Goal: Information Seeking & Learning: Understand process/instructions

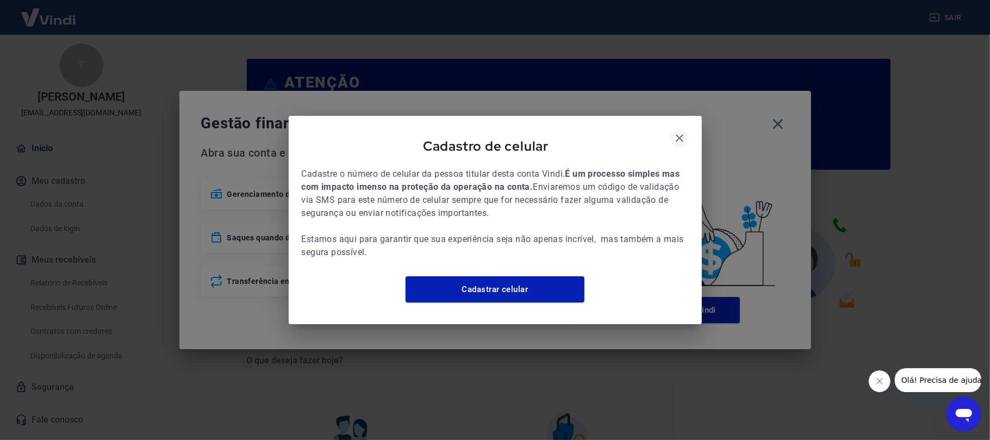
drag, startPoint x: 687, startPoint y: 121, endPoint x: 684, endPoint y: 127, distance: 7.3
click at [686, 124] on div "Cadastro de celular Cadastre o número de celular da pessoa titular desta conta …" at bounding box center [495, 220] width 413 height 208
drag, startPoint x: 684, startPoint y: 127, endPoint x: 746, endPoint y: 125, distance: 62.6
click at [686, 129] on button "button" at bounding box center [679, 138] width 18 height 18
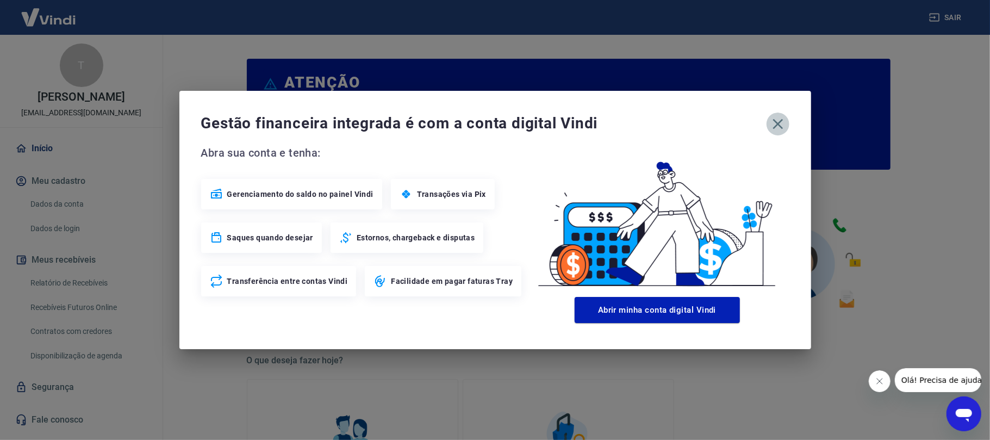
click at [786, 121] on button "button" at bounding box center [778, 124] width 23 height 23
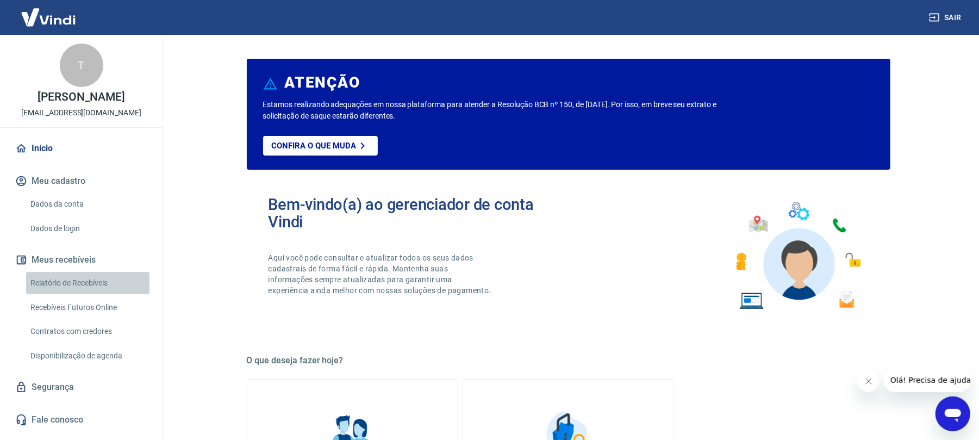
click at [94, 281] on link "Relatório de Recebíveis" at bounding box center [87, 283] width 123 height 22
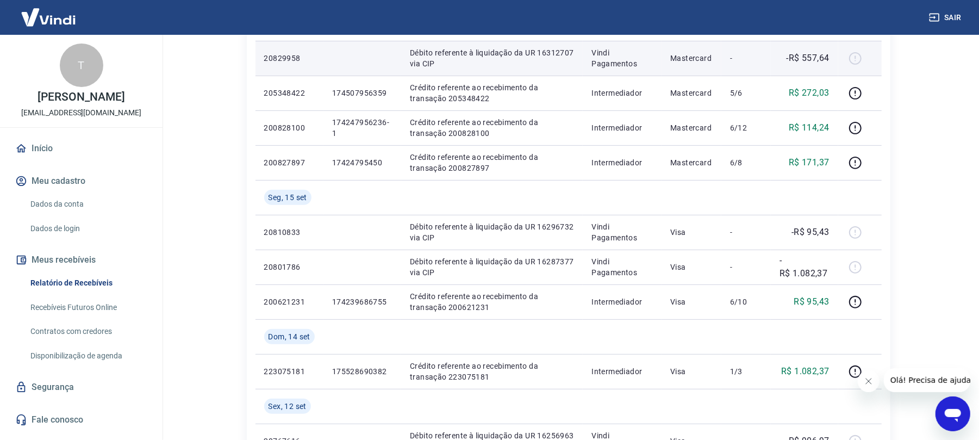
scroll to position [217, 0]
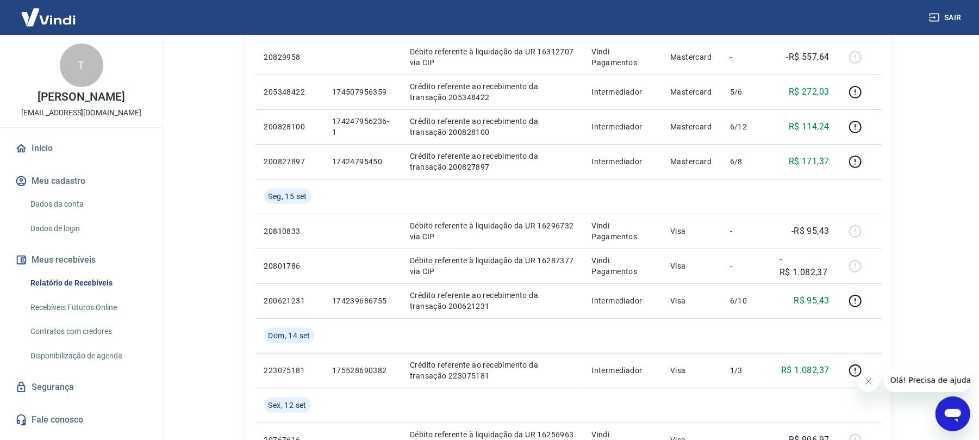
click at [868, 376] on icon "Fechar mensagem da empresa" at bounding box center [868, 380] width 9 height 9
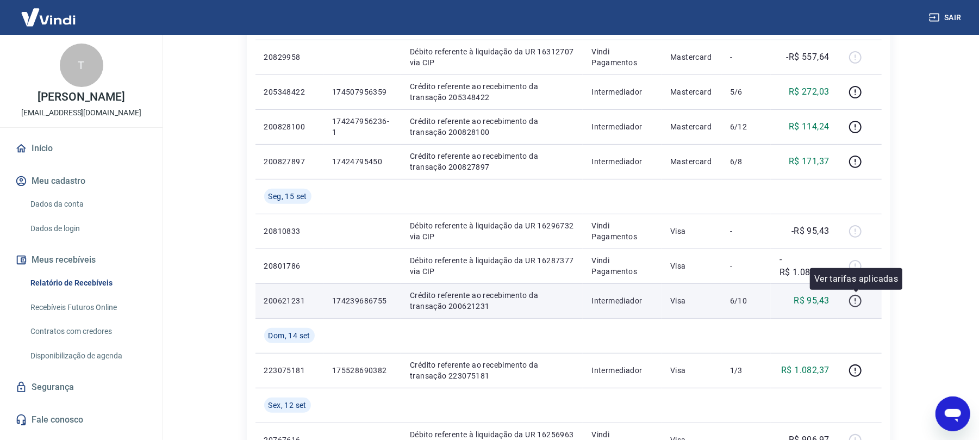
click at [856, 297] on icon "button" at bounding box center [856, 301] width 14 height 14
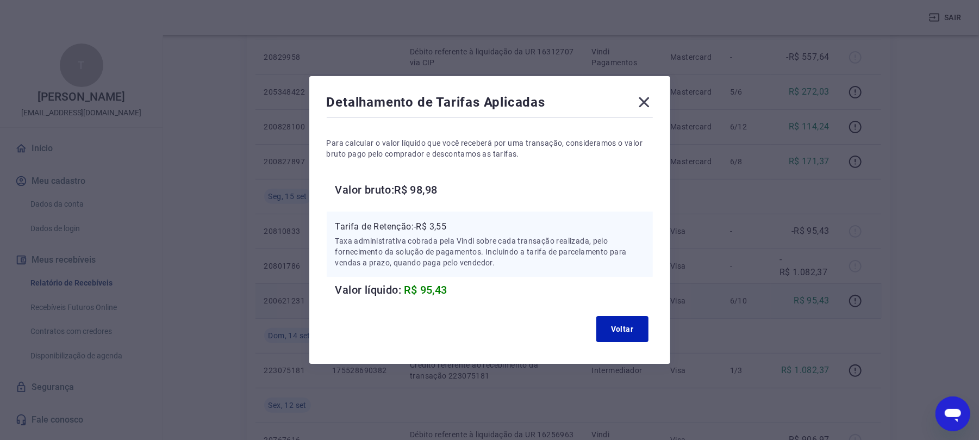
click at [841, 369] on div "Detalhamento de Tarifas Aplicadas Para calcular o valor líquido que você recebe…" at bounding box center [489, 220] width 979 height 440
click at [625, 335] on button "Voltar" at bounding box center [622, 329] width 52 height 26
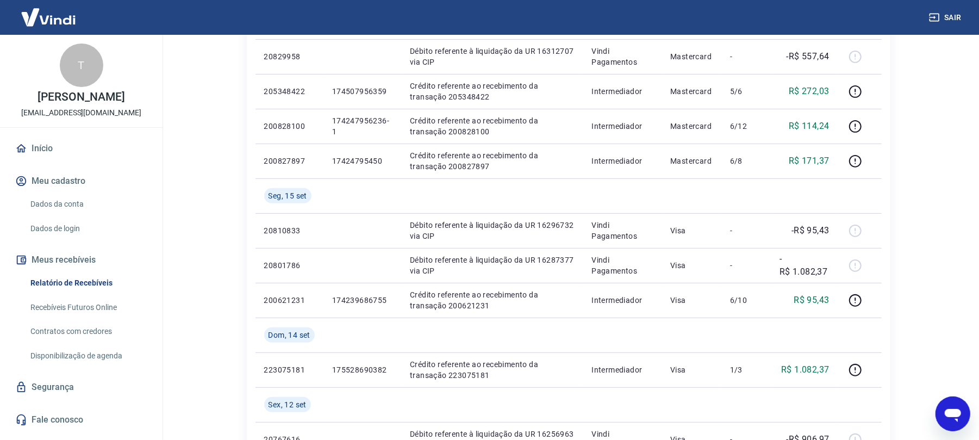
scroll to position [362, 0]
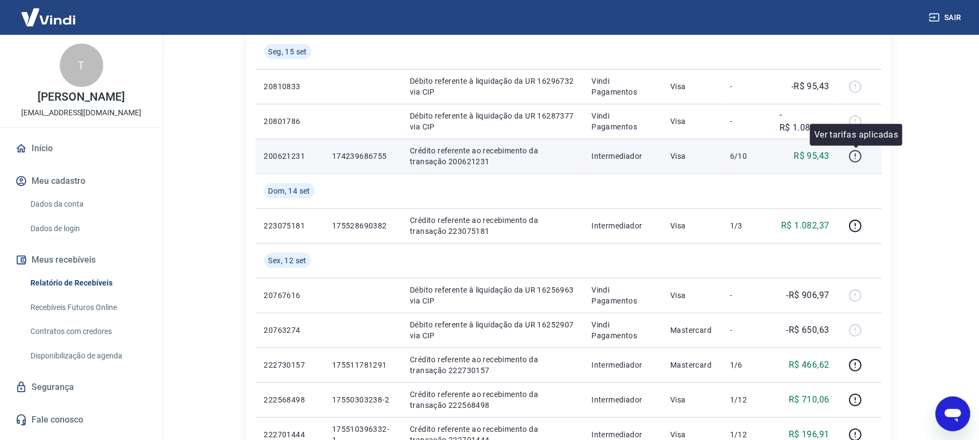
click at [855, 151] on icon "button" at bounding box center [856, 157] width 14 height 14
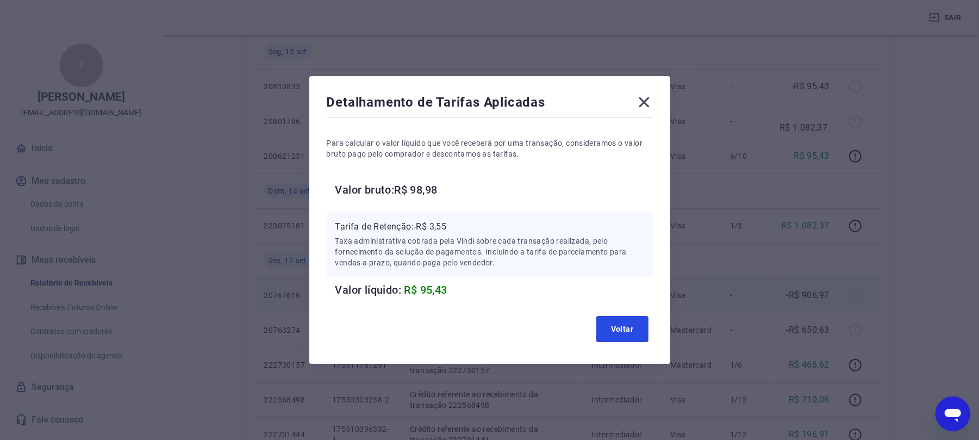
drag, startPoint x: 619, startPoint y: 333, endPoint x: 748, endPoint y: 290, distance: 136.2
click at [621, 332] on button "Voltar" at bounding box center [622, 329] width 52 height 26
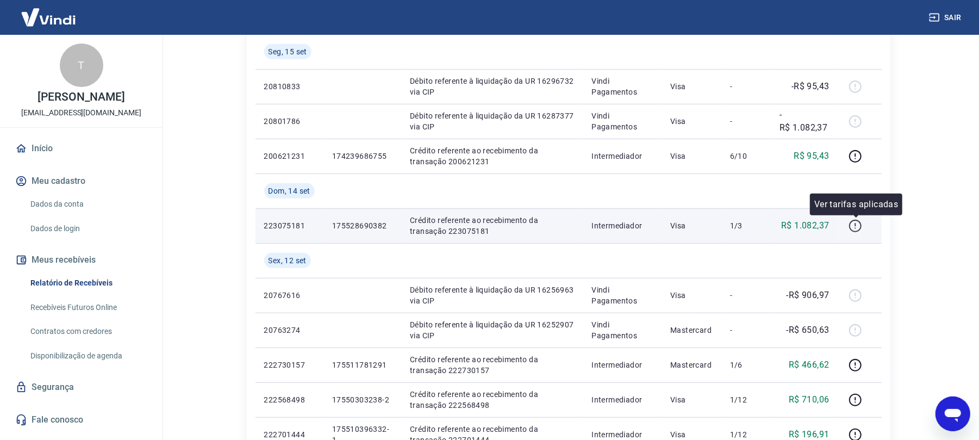
click at [862, 223] on button "button" at bounding box center [855, 225] width 17 height 17
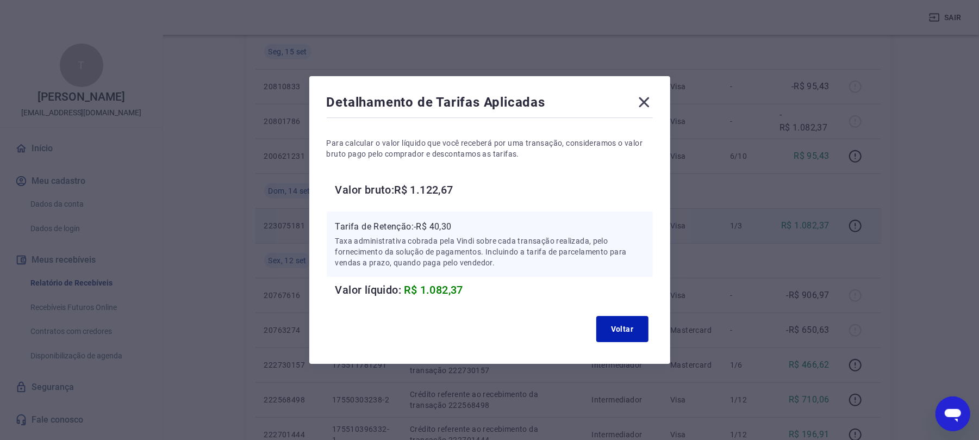
drag, startPoint x: 655, startPoint y: 103, endPoint x: 688, endPoint y: 77, distance: 42.6
click at [659, 96] on div "Detalhamento de Tarifas Aplicadas Para calcular o valor líquido que você recebe…" at bounding box center [489, 220] width 361 height 288
drag, startPoint x: 630, startPoint y: 116, endPoint x: 654, endPoint y: 100, distance: 28.7
click at [633, 111] on div "Detalhamento de Tarifas Aplicadas Para calcular o valor líquido que você recebe…" at bounding box center [489, 220] width 361 height 288
click at [653, 100] on icon at bounding box center [644, 102] width 17 height 17
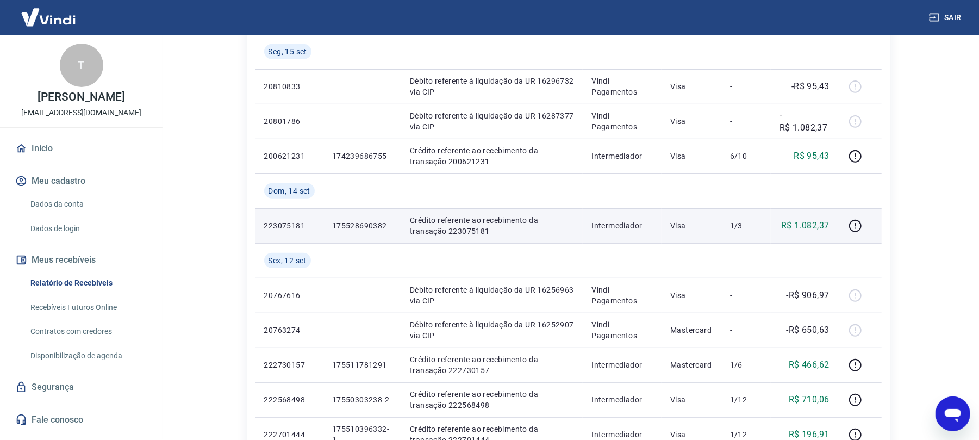
click at [943, 28] on div "Sair" at bounding box center [489, 17] width 979 height 35
click at [943, 17] on button "Sair" at bounding box center [946, 18] width 39 height 20
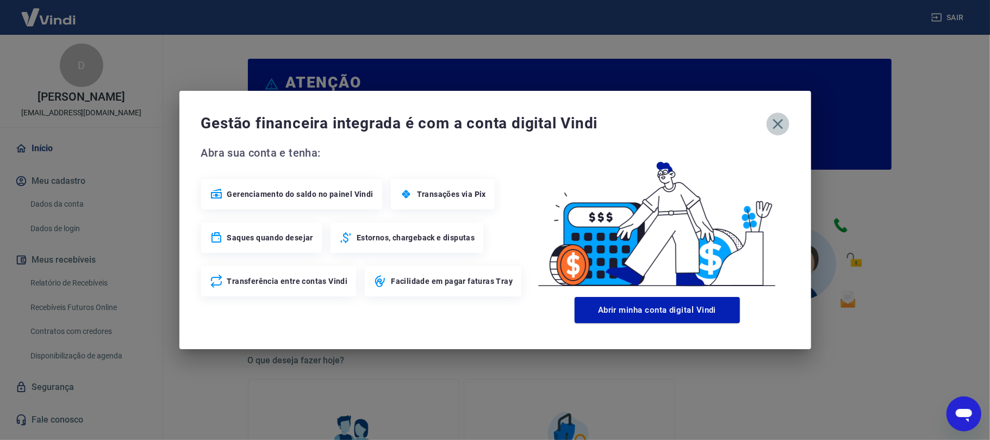
click at [777, 118] on icon "button" at bounding box center [777, 123] width 17 height 17
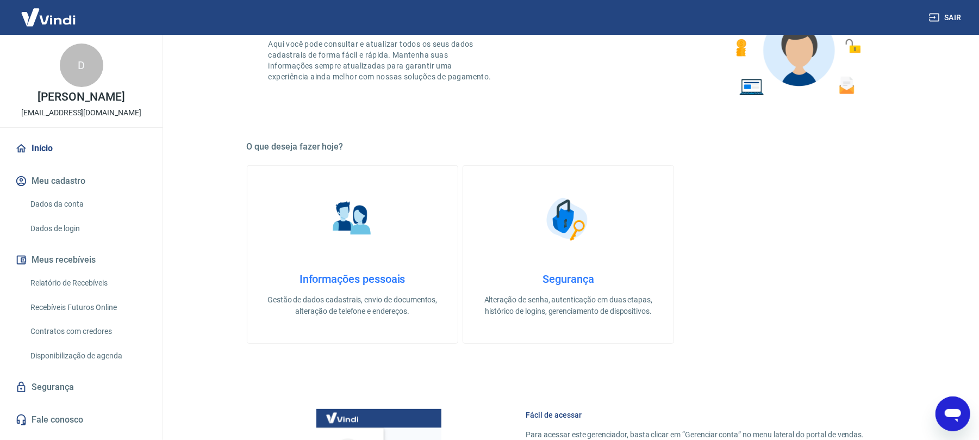
scroll to position [217, 0]
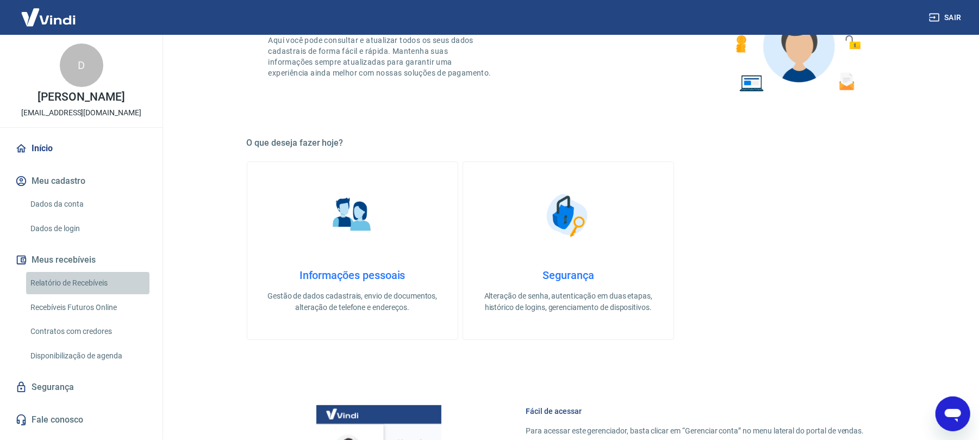
click at [82, 278] on link "Relatório de Recebíveis" at bounding box center [87, 283] width 123 height 22
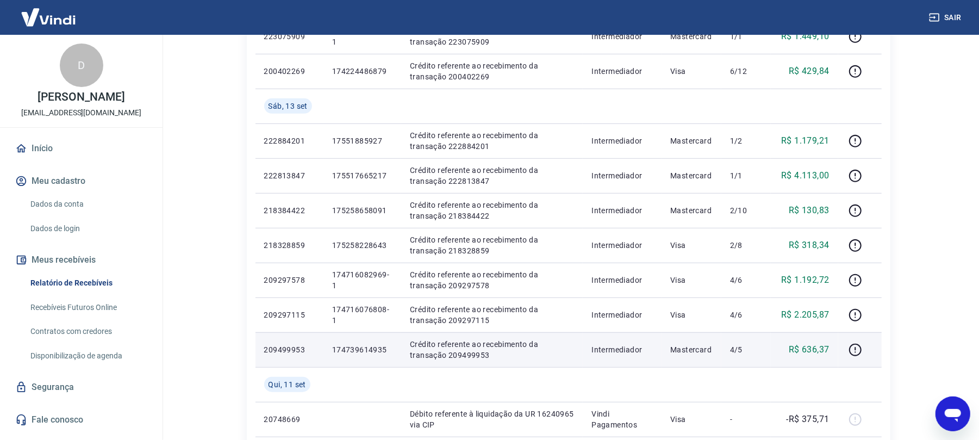
scroll to position [507, 0]
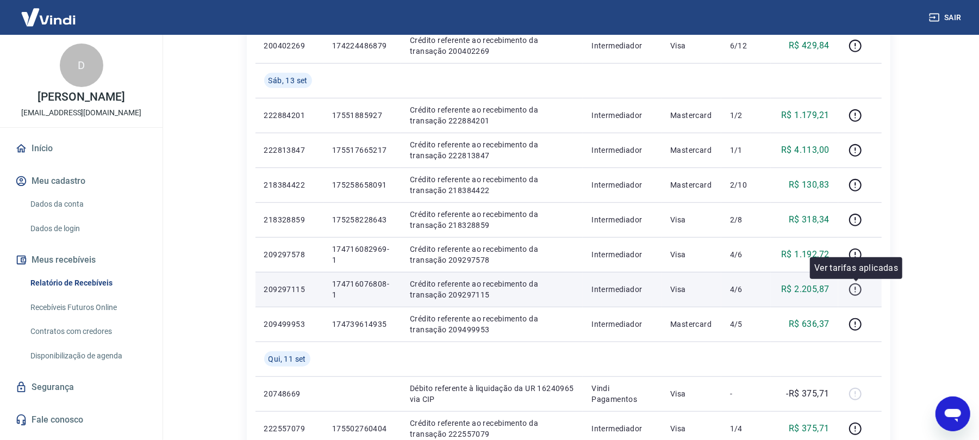
click at [824, 288] on icon "button" at bounding box center [855, 289] width 13 height 13
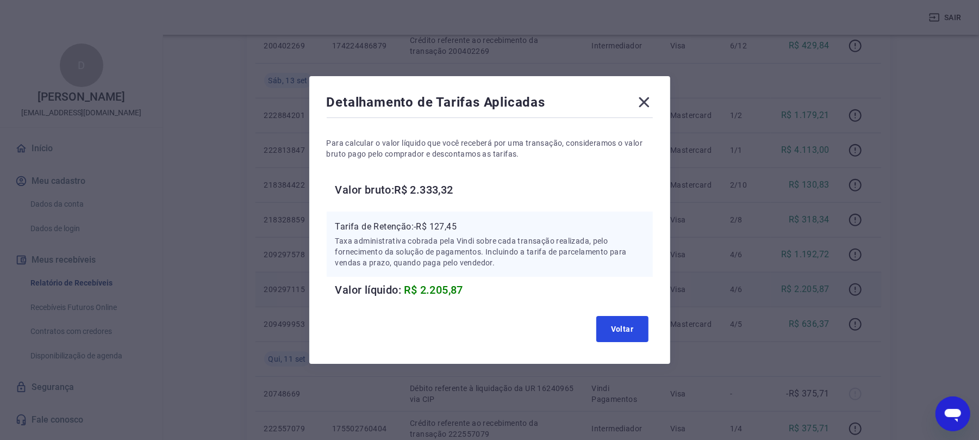
drag, startPoint x: 629, startPoint y: 339, endPoint x: 694, endPoint y: 298, distance: 77.7
click at [633, 334] on button "Voltar" at bounding box center [622, 329] width 52 height 26
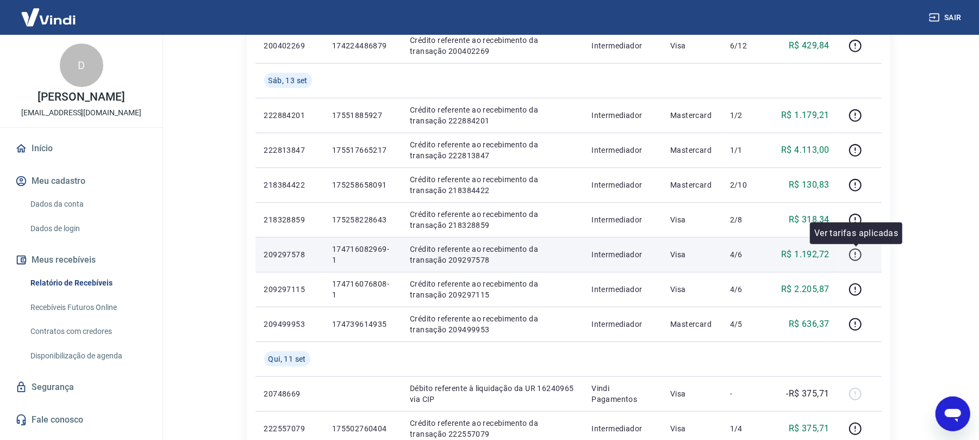
click at [824, 248] on icon "button" at bounding box center [856, 255] width 14 height 14
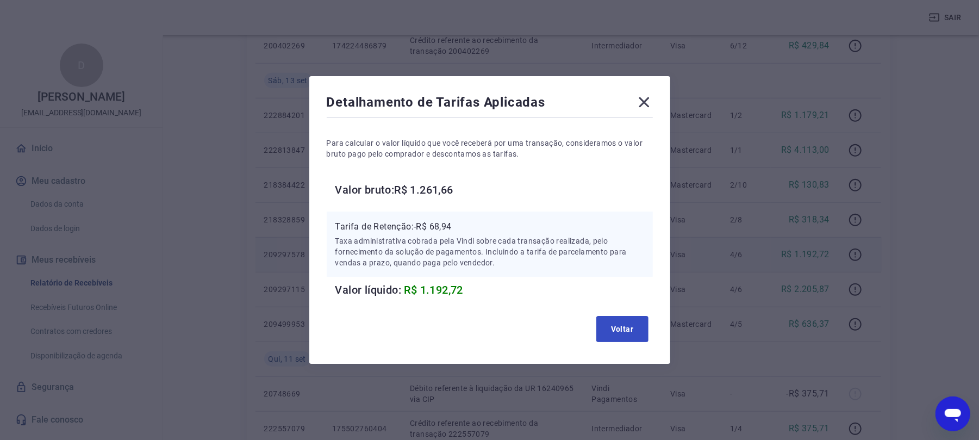
click at [615, 312] on div "Detalhamento de Tarifas Aplicadas Para calcular o valor líquido que você recebe…" at bounding box center [489, 220] width 361 height 288
drag, startPoint x: 640, startPoint y: 324, endPoint x: 841, endPoint y: 210, distance: 230.4
click at [649, 321] on button "Voltar" at bounding box center [622, 329] width 52 height 26
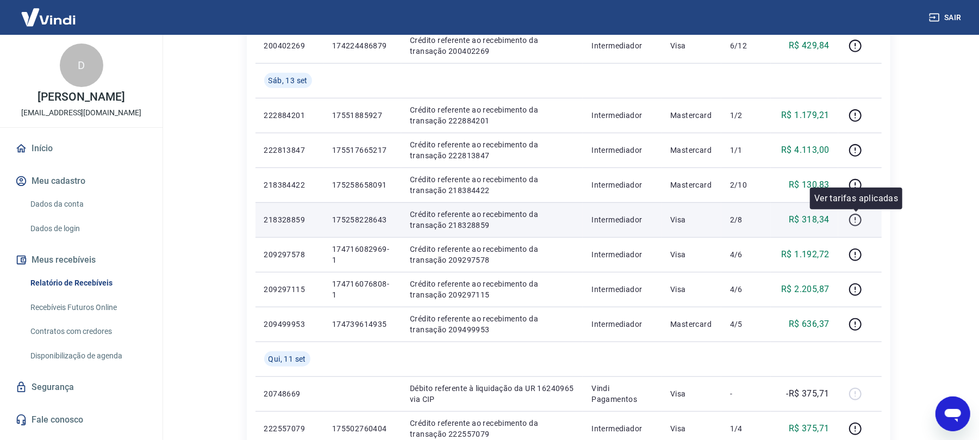
click at [824, 220] on icon "button" at bounding box center [856, 220] width 14 height 14
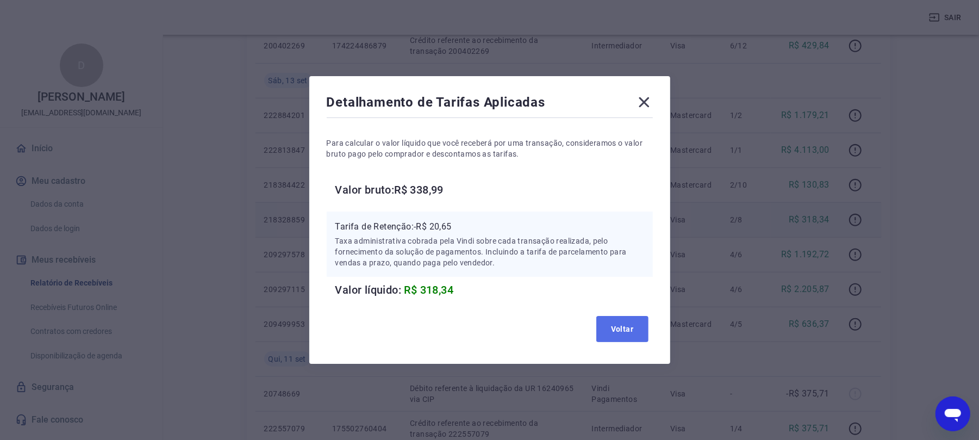
drag, startPoint x: 627, startPoint y: 334, endPoint x: 729, endPoint y: 310, distance: 105.0
click at [627, 333] on button "Voltar" at bounding box center [622, 329] width 52 height 26
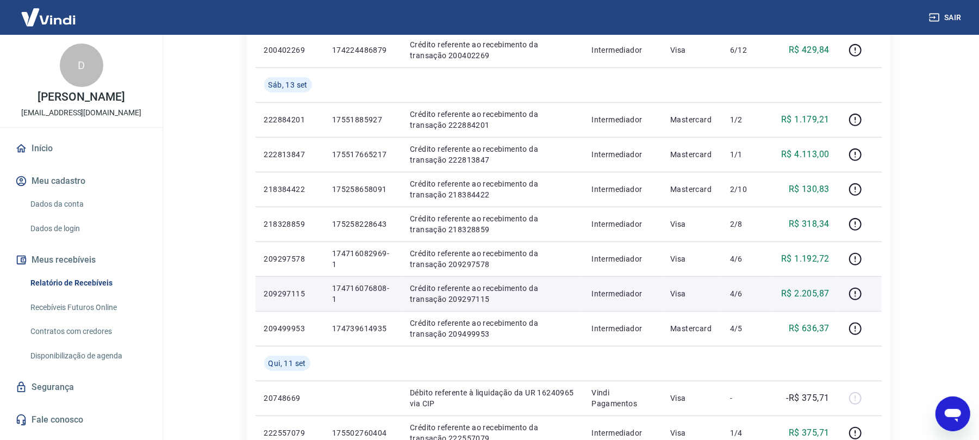
scroll to position [435, 0]
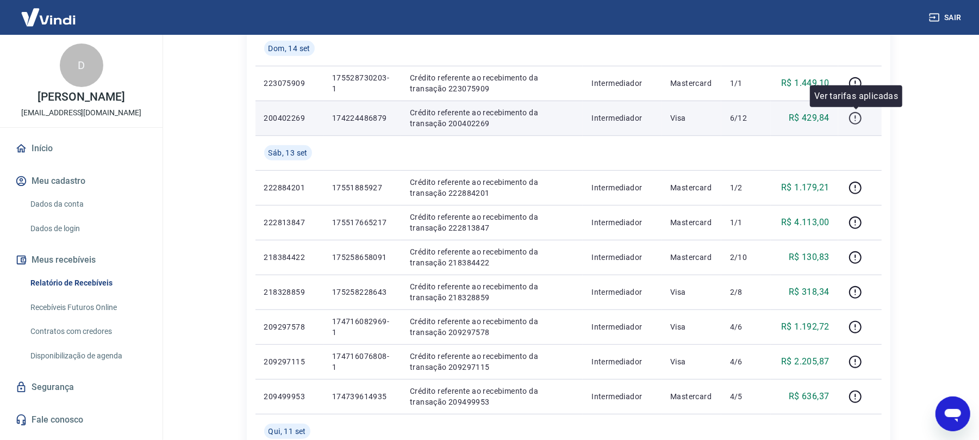
click at [824, 117] on icon "button" at bounding box center [856, 118] width 14 height 14
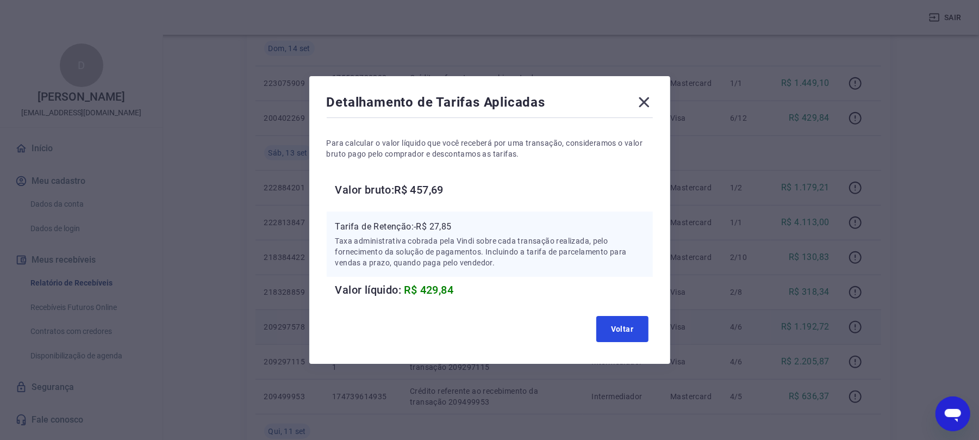
drag, startPoint x: 632, startPoint y: 325, endPoint x: 673, endPoint y: 333, distance: 41.5
click at [636, 327] on button "Voltar" at bounding box center [622, 329] width 52 height 26
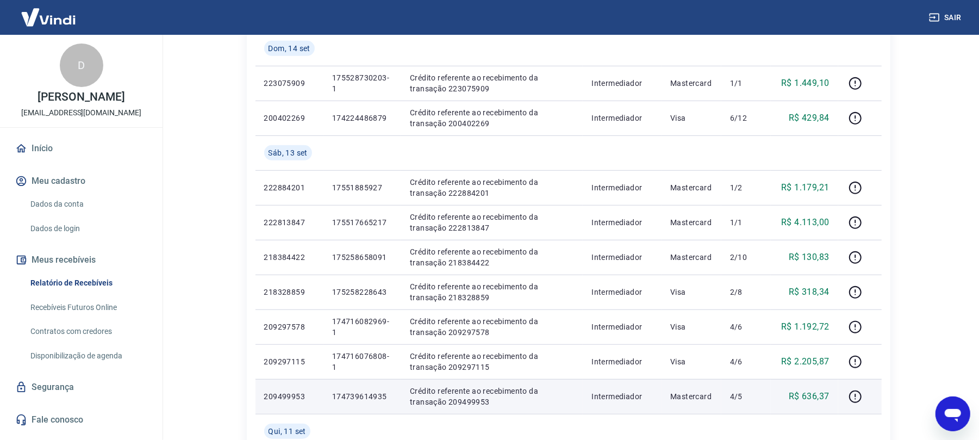
click at [824, 366] on td at bounding box center [859, 396] width 43 height 35
click at [824, 366] on icon "button" at bounding box center [855, 398] width 1 height 1
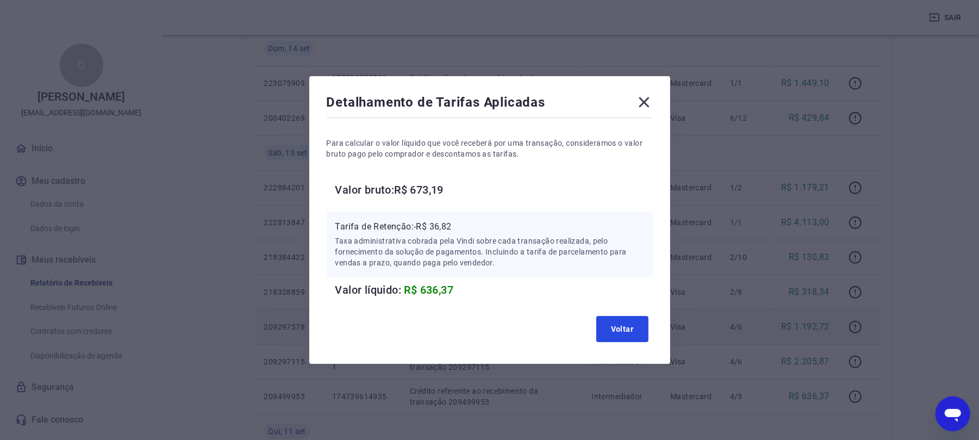
drag, startPoint x: 613, startPoint y: 338, endPoint x: 638, endPoint y: 340, distance: 24.6
click at [613, 337] on button "Voltar" at bounding box center [622, 329] width 52 height 26
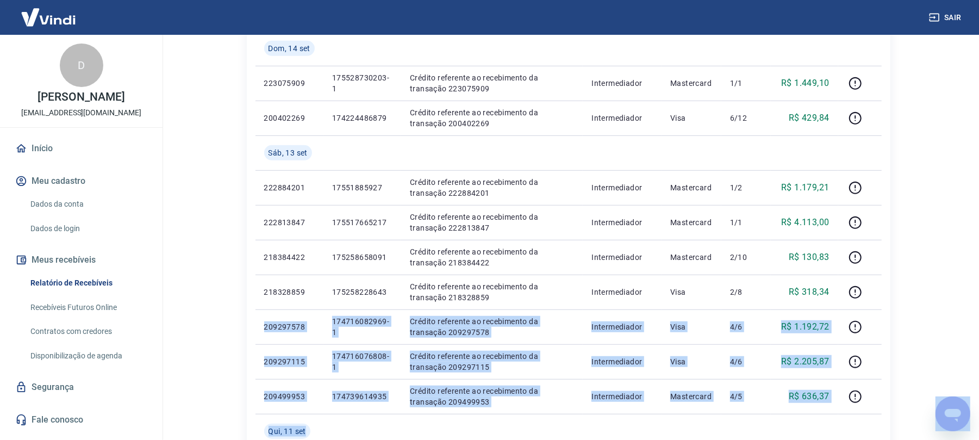
drag, startPoint x: 862, startPoint y: 303, endPoint x: 860, endPoint y: 269, distance: 34.8
drag, startPoint x: 860, startPoint y: 269, endPoint x: 861, endPoint y: 262, distance: 6.6
click at [824, 267] on p "Ver tarifas aplicadas" at bounding box center [856, 270] width 84 height 13
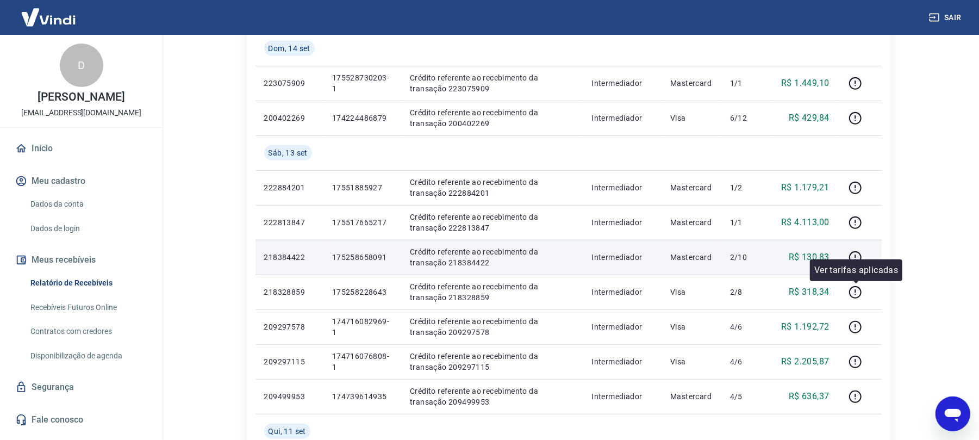
click at [824, 250] on div at bounding box center [860, 256] width 26 height 17
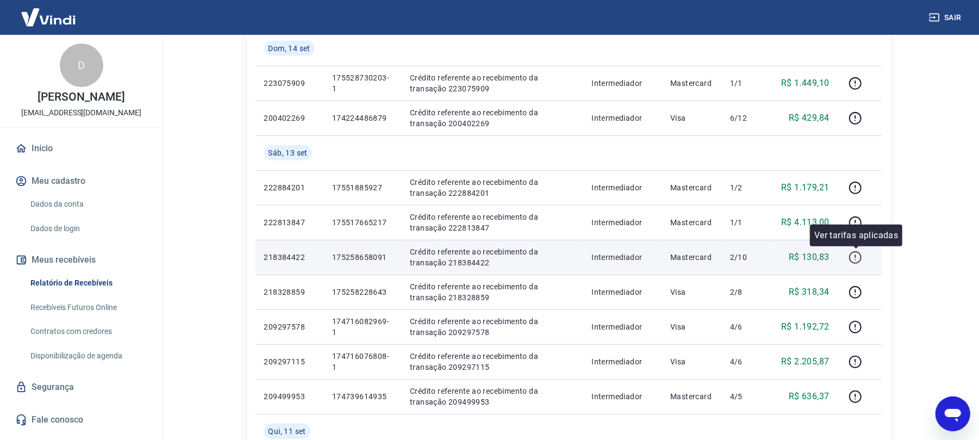
click at [824, 259] on icon "button" at bounding box center [856, 258] width 14 height 14
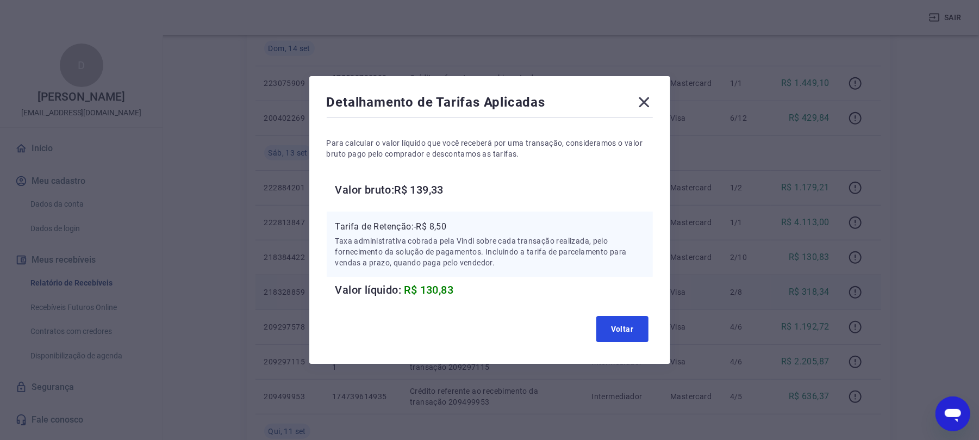
drag, startPoint x: 630, startPoint y: 329, endPoint x: 755, endPoint y: 293, distance: 130.8
click at [642, 321] on button "Voltar" at bounding box center [622, 329] width 52 height 26
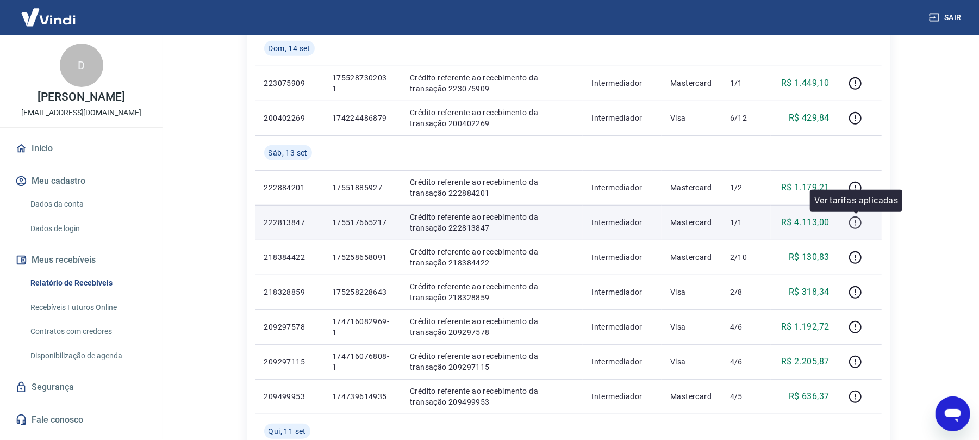
click at [824, 225] on icon "button" at bounding box center [856, 223] width 14 height 14
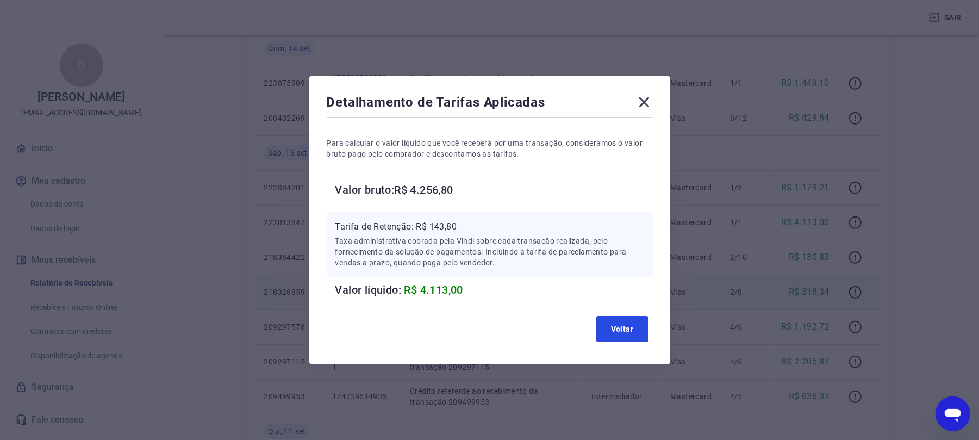
drag, startPoint x: 617, startPoint y: 320, endPoint x: 793, endPoint y: 293, distance: 178.3
click at [642, 316] on button "Voltar" at bounding box center [622, 329] width 52 height 26
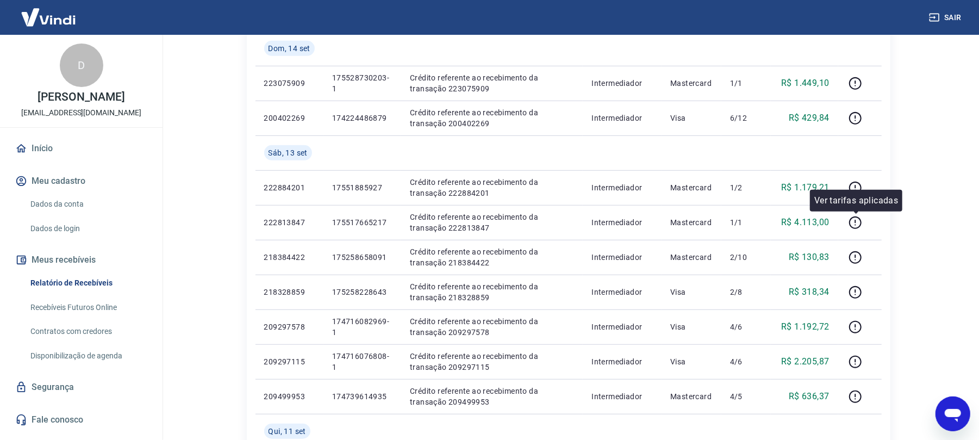
click at [824, 190] on div "Ver tarifas aplicadas" at bounding box center [856, 201] width 92 height 22
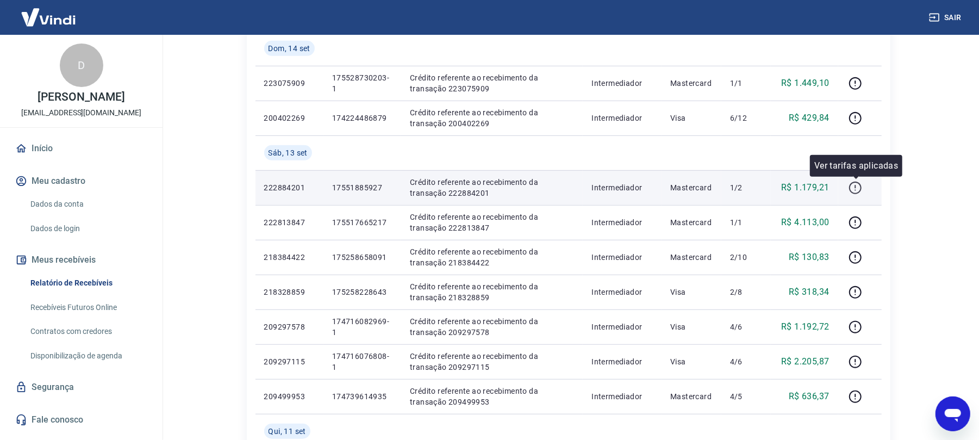
click at [824, 181] on icon "button" at bounding box center [856, 188] width 14 height 14
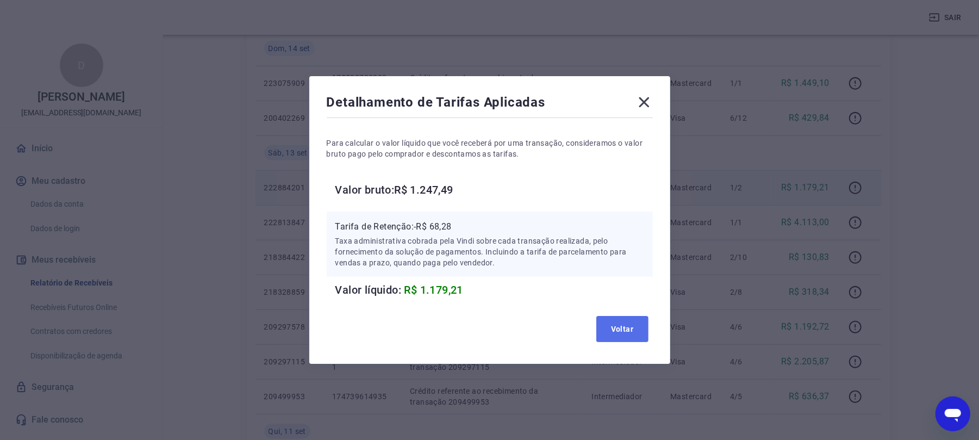
click at [629, 333] on button "Voltar" at bounding box center [622, 329] width 52 height 26
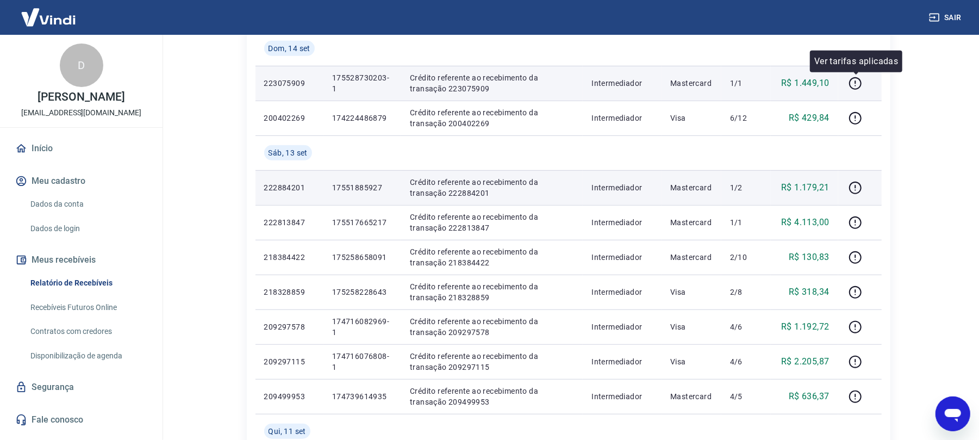
click at [824, 74] on div at bounding box center [856, 72] width 7 height 3
click at [824, 83] on icon "button" at bounding box center [855, 83] width 13 height 13
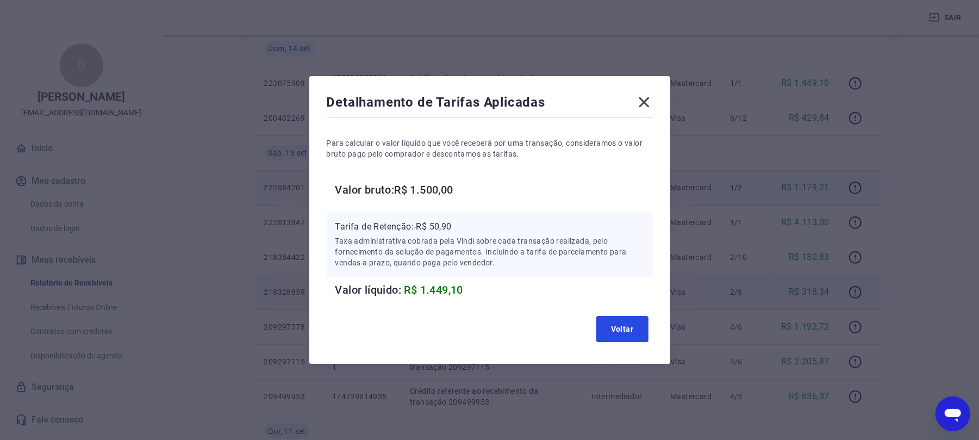
drag, startPoint x: 633, startPoint y: 333, endPoint x: 771, endPoint y: 282, distance: 147.4
click at [636, 324] on button "Voltar" at bounding box center [622, 329] width 52 height 26
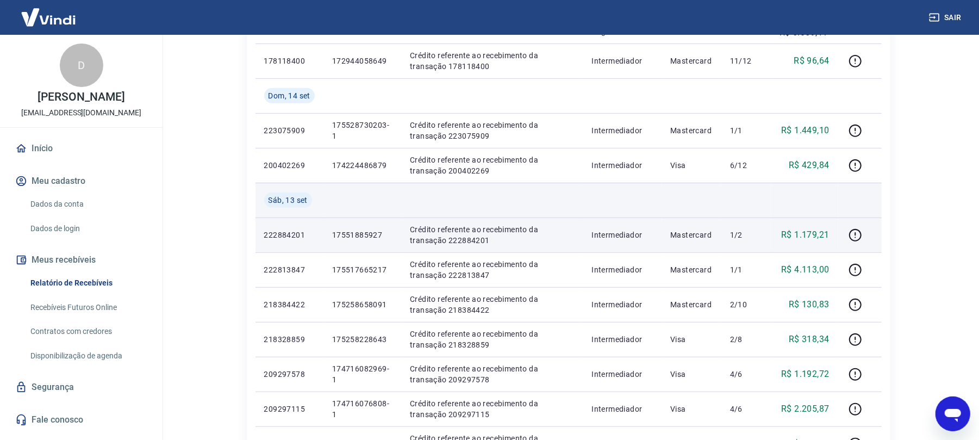
scroll to position [362, 0]
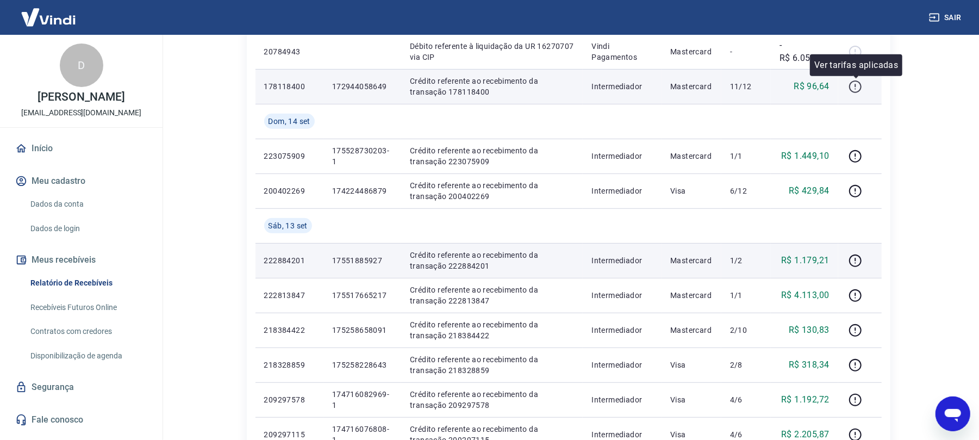
click at [824, 90] on button "button" at bounding box center [855, 86] width 17 height 17
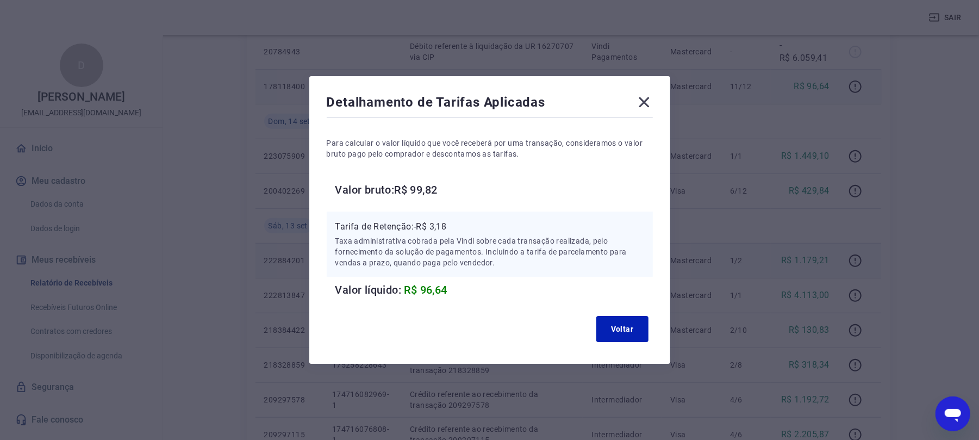
click at [824, 90] on div "Detalhamento de Tarifas Aplicadas Para calcular o valor líquido que você recebe…" at bounding box center [489, 220] width 979 height 440
click at [627, 320] on button "Voltar" at bounding box center [622, 329] width 52 height 26
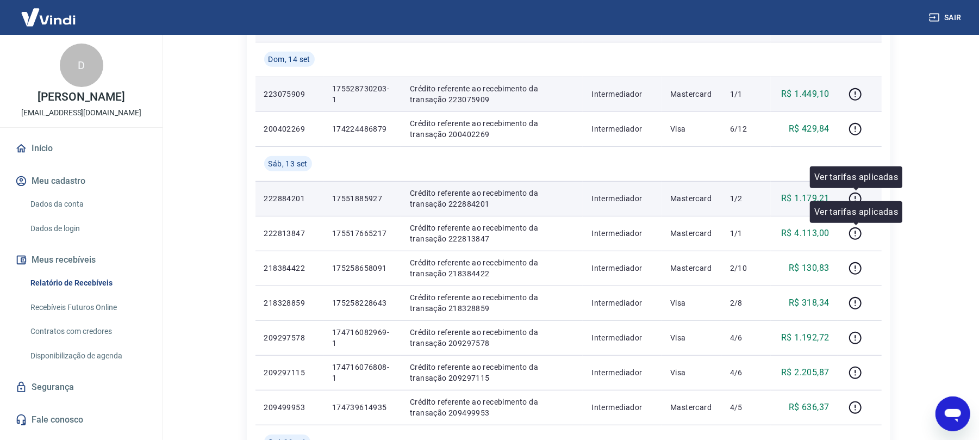
scroll to position [507, 0]
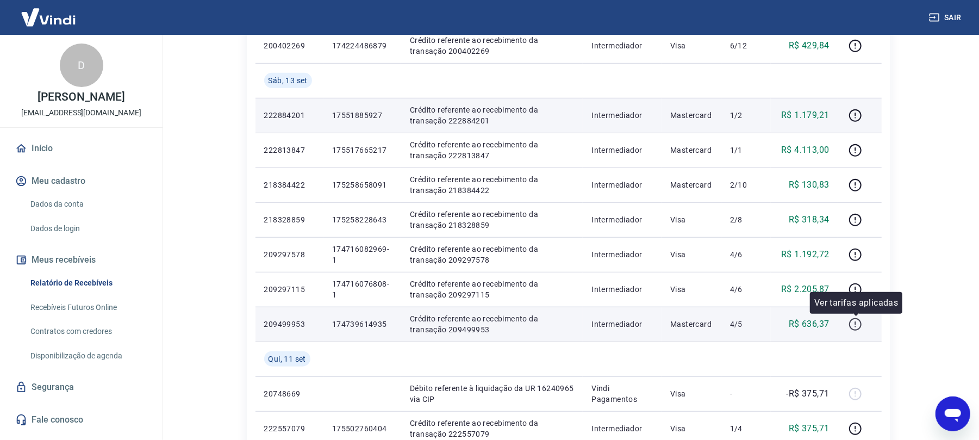
click at [824, 323] on icon "button" at bounding box center [855, 324] width 13 height 13
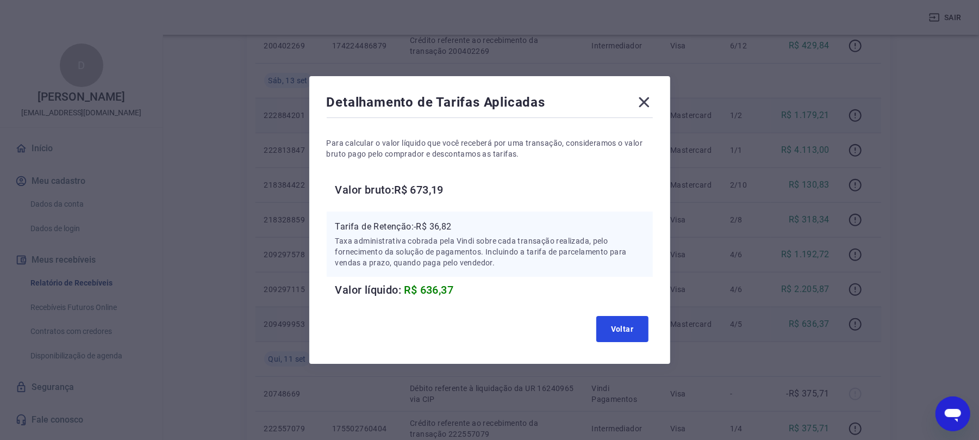
drag, startPoint x: 637, startPoint y: 336, endPoint x: 694, endPoint y: 312, distance: 61.6
click at [640, 331] on button "Voltar" at bounding box center [622, 329] width 52 height 26
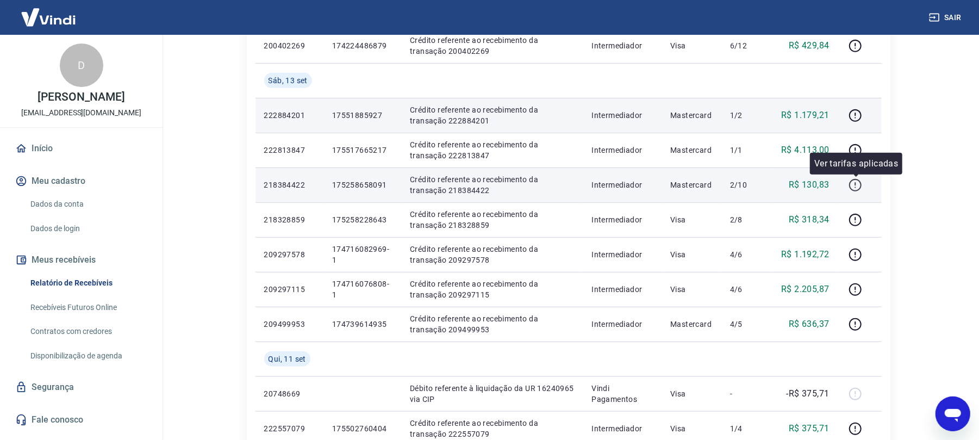
click at [824, 185] on button "button" at bounding box center [855, 184] width 17 height 17
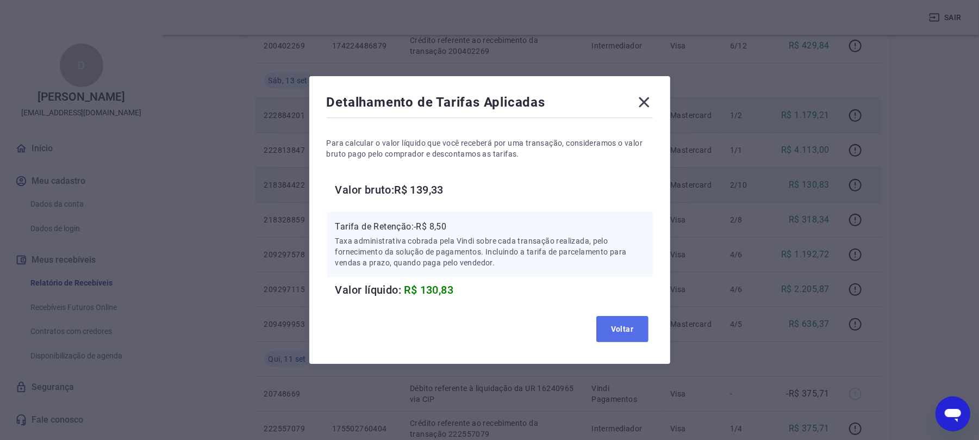
click at [614, 320] on button "Voltar" at bounding box center [622, 329] width 52 height 26
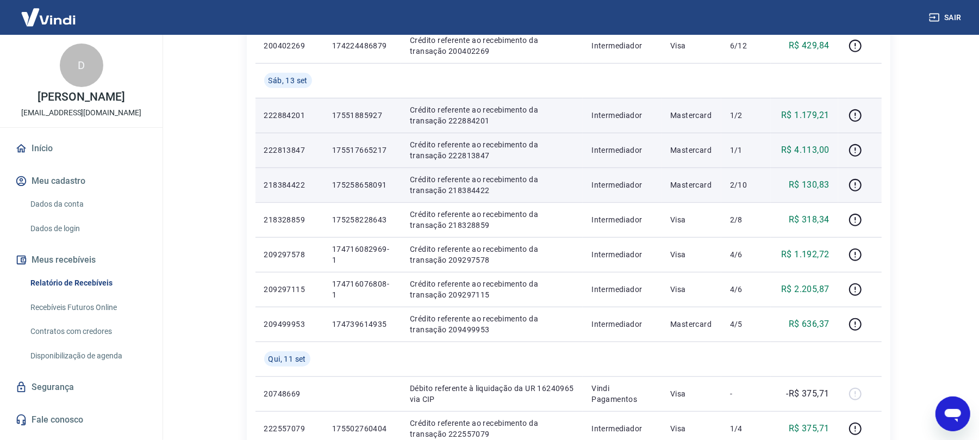
drag, startPoint x: 890, startPoint y: 151, endPoint x: 866, endPoint y: 150, distance: 23.9
click at [824, 151] on div "ID Pedido Descrição Origem Pagamento Parcelas Valor Líq. Tarifas Seg, 15 set 20…" at bounding box center [569, 133] width 644 height 923
click at [824, 150] on icon "button" at bounding box center [855, 150] width 13 height 13
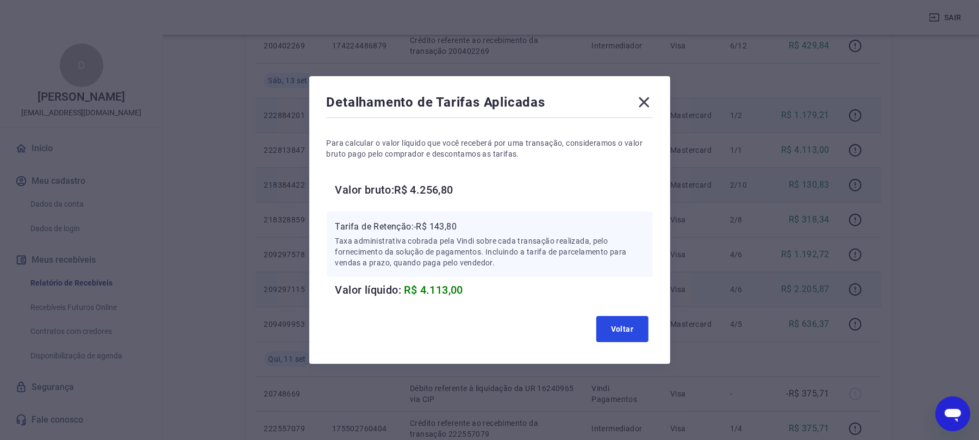
drag, startPoint x: 638, startPoint y: 337, endPoint x: 682, endPoint y: 296, distance: 60.4
click at [638, 335] on button "Voltar" at bounding box center [622, 329] width 52 height 26
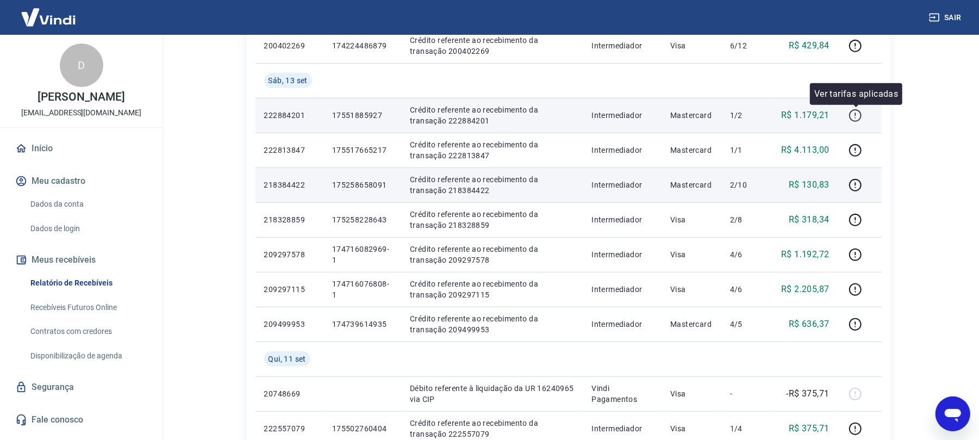
click at [824, 114] on icon "button" at bounding box center [855, 114] width 1 height 3
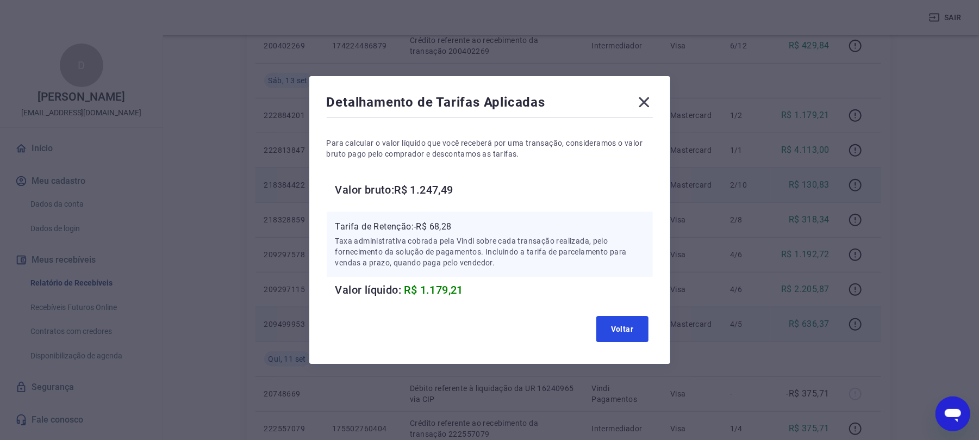
drag, startPoint x: 630, startPoint y: 329, endPoint x: 639, endPoint y: 327, distance: 10.2
click at [630, 329] on button "Voltar" at bounding box center [622, 329] width 52 height 26
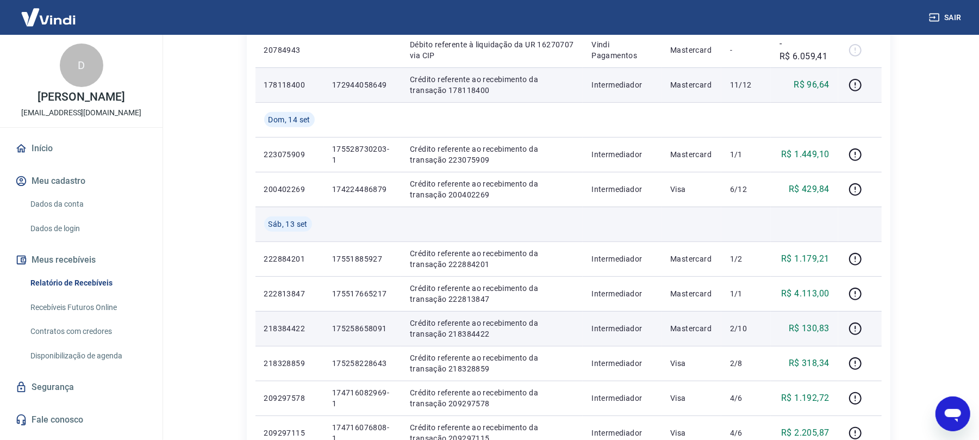
scroll to position [362, 0]
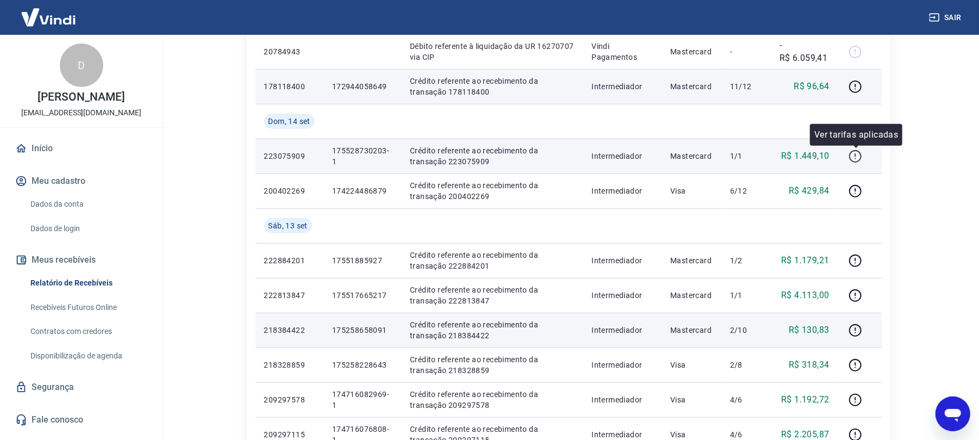
click at [824, 155] on icon "button" at bounding box center [856, 157] width 14 height 14
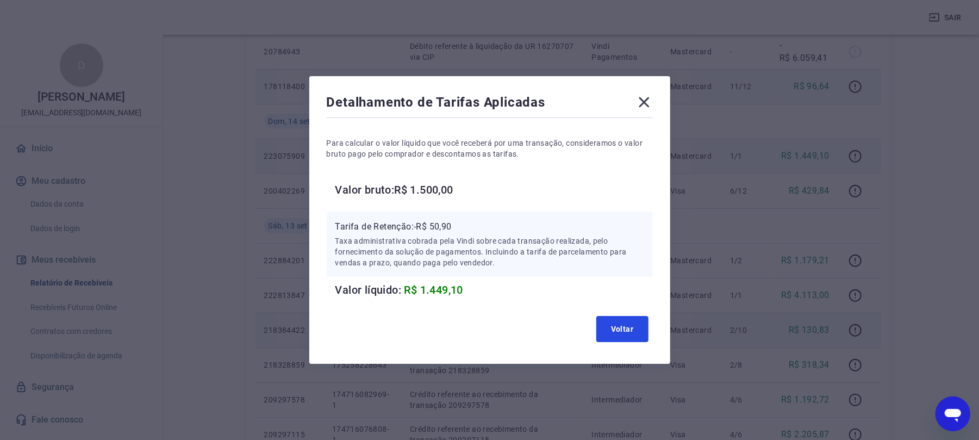
drag, startPoint x: 618, startPoint y: 320, endPoint x: 866, endPoint y: 92, distance: 337.1
click at [621, 314] on div "Voltar" at bounding box center [490, 329] width 326 height 35
drag, startPoint x: 642, startPoint y: 325, endPoint x: 836, endPoint y: 122, distance: 279.9
click at [646, 316] on button "Voltar" at bounding box center [622, 329] width 52 height 26
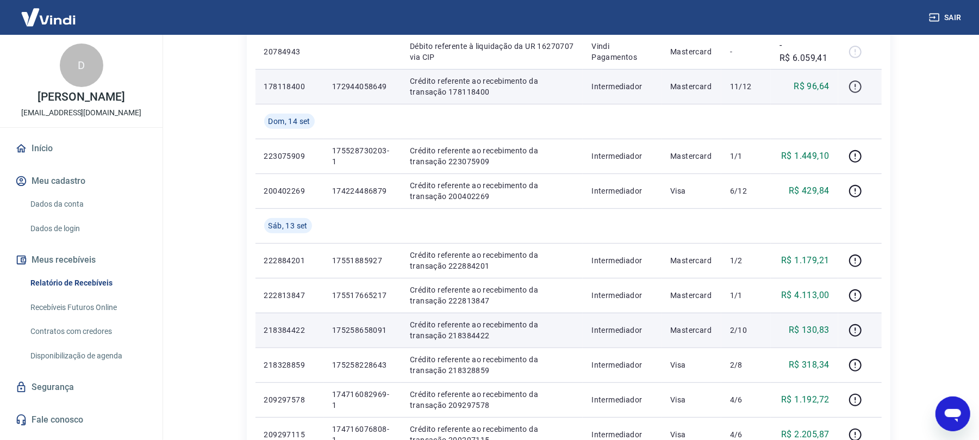
drag, startPoint x: 847, startPoint y: 95, endPoint x: 854, endPoint y: 87, distance: 10.0
click at [824, 91] on div at bounding box center [860, 86] width 26 height 17
click at [824, 87] on icon "button" at bounding box center [856, 87] width 14 height 14
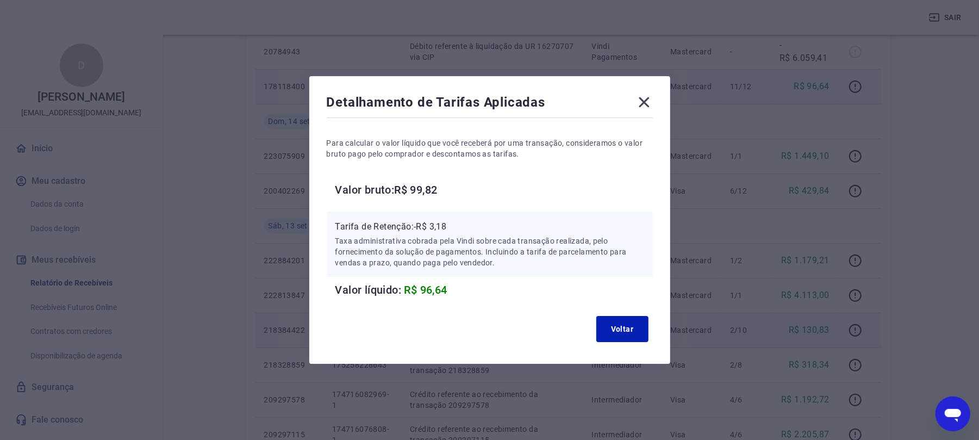
drag, startPoint x: 636, startPoint y: 112, endPoint x: 646, endPoint y: 105, distance: 12.5
click at [642, 108] on div "Detalhamento de Tarifas Aplicadas" at bounding box center [490, 105] width 326 height 22
click at [649, 103] on icon at bounding box center [644, 102] width 10 height 10
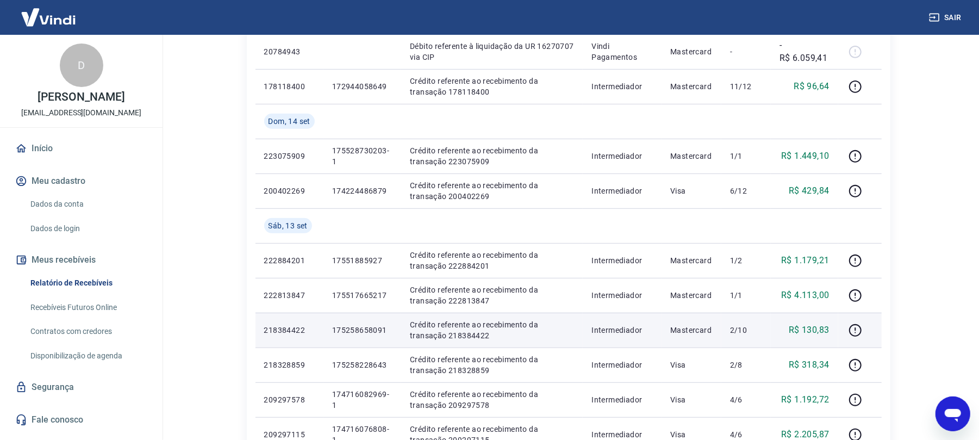
drag, startPoint x: 925, startPoint y: 20, endPoint x: 940, endPoint y: 14, distance: 16.4
click at [824, 20] on div "Sair" at bounding box center [489, 17] width 979 height 35
drag, startPoint x: 940, startPoint y: 14, endPoint x: 877, endPoint y: 12, distance: 63.1
click at [824, 14] on button "Sair" at bounding box center [946, 18] width 39 height 20
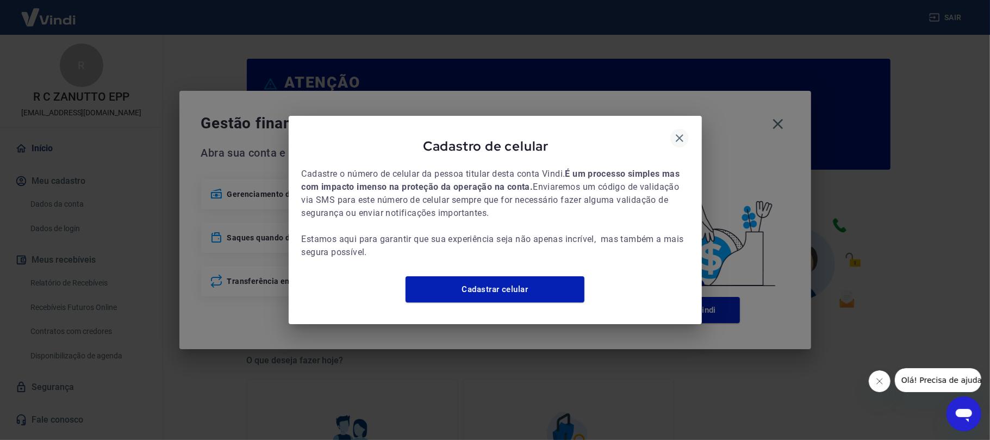
drag, startPoint x: 682, startPoint y: 118, endPoint x: 680, endPoint y: 129, distance: 11.1
click at [680, 123] on div "Cadastro de celular Cadastre o número de celular da pessoa titular desta conta …" at bounding box center [495, 220] width 413 height 208
click at [680, 132] on icon "button" at bounding box center [679, 138] width 13 height 13
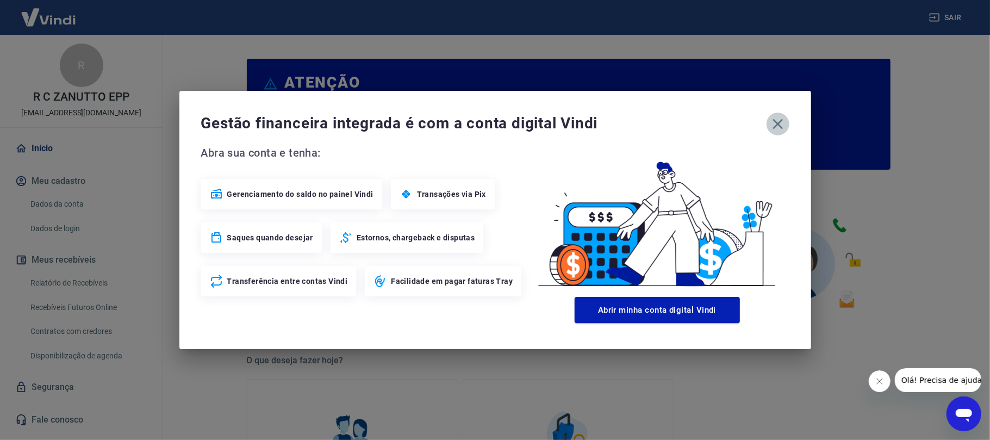
click at [786, 122] on icon "button" at bounding box center [777, 123] width 17 height 17
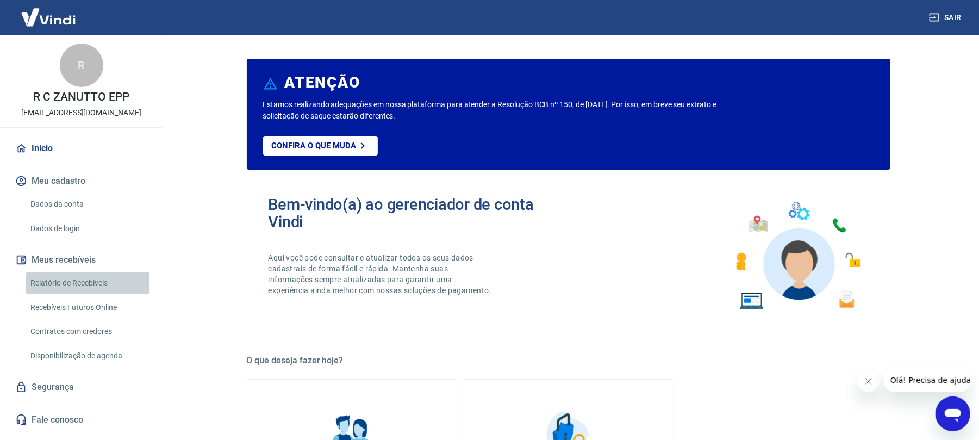
click at [79, 273] on link "Relatório de Recebíveis" at bounding box center [87, 283] width 123 height 22
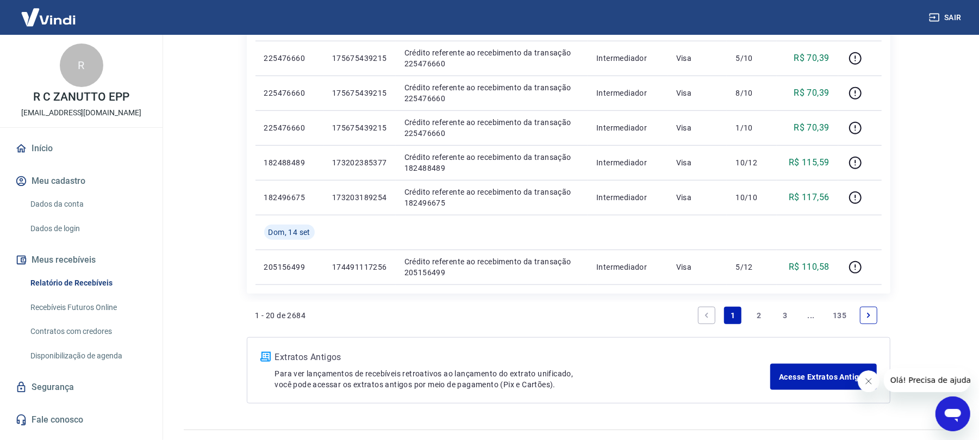
scroll to position [762, 0]
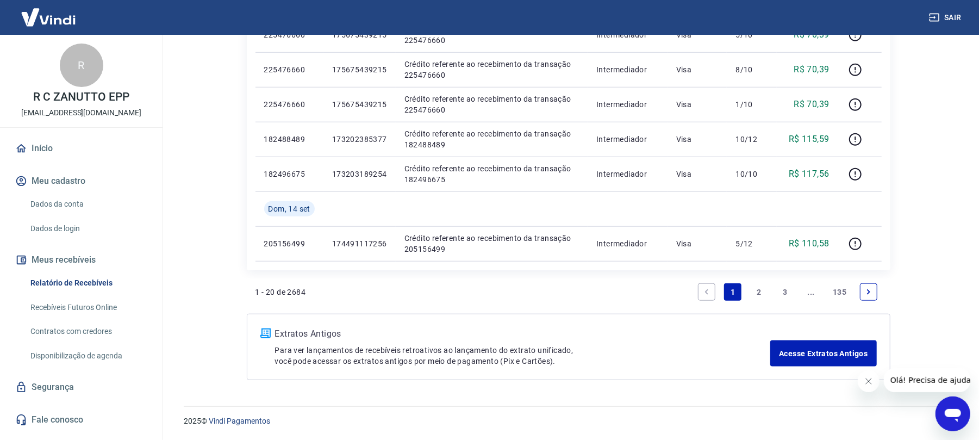
click at [759, 290] on link "2" at bounding box center [758, 291] width 17 height 17
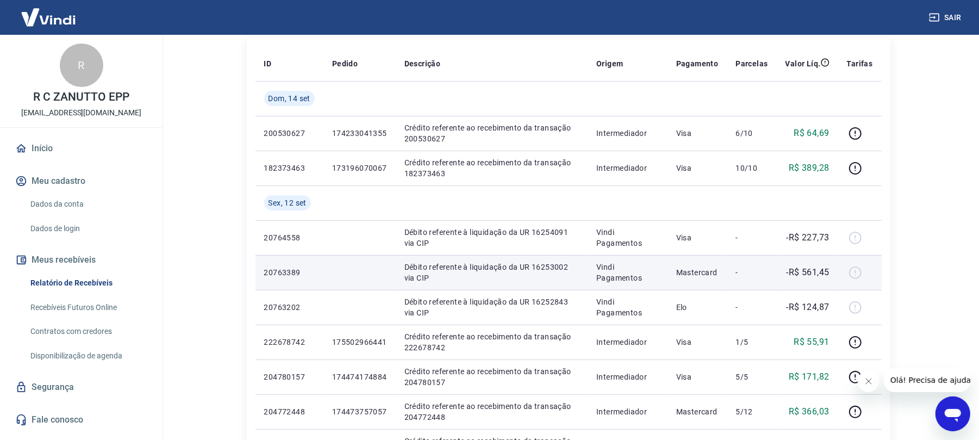
scroll to position [145, 0]
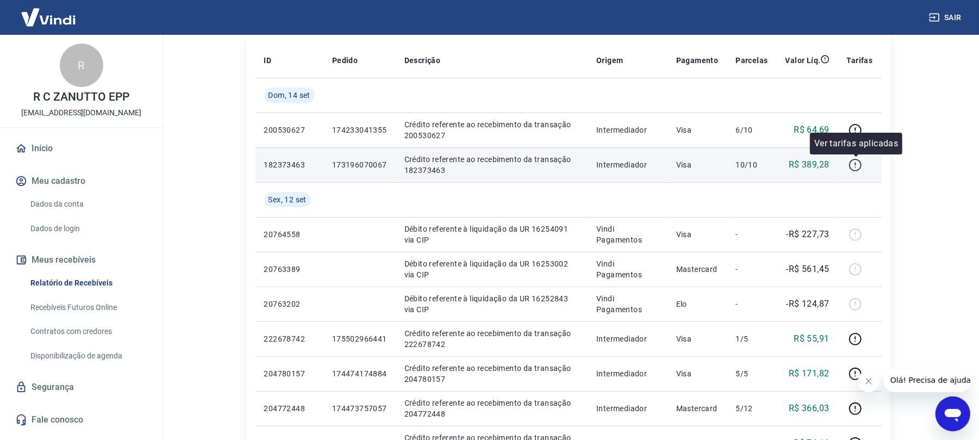
click at [850, 159] on icon "button" at bounding box center [856, 165] width 14 height 14
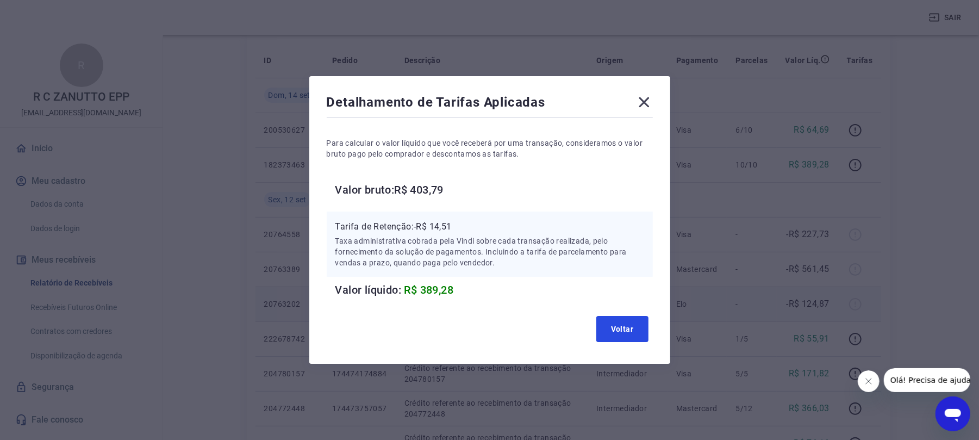
drag, startPoint x: 603, startPoint y: 329, endPoint x: 642, endPoint y: 310, distance: 43.3
click at [603, 329] on button "Voltar" at bounding box center [622, 329] width 52 height 26
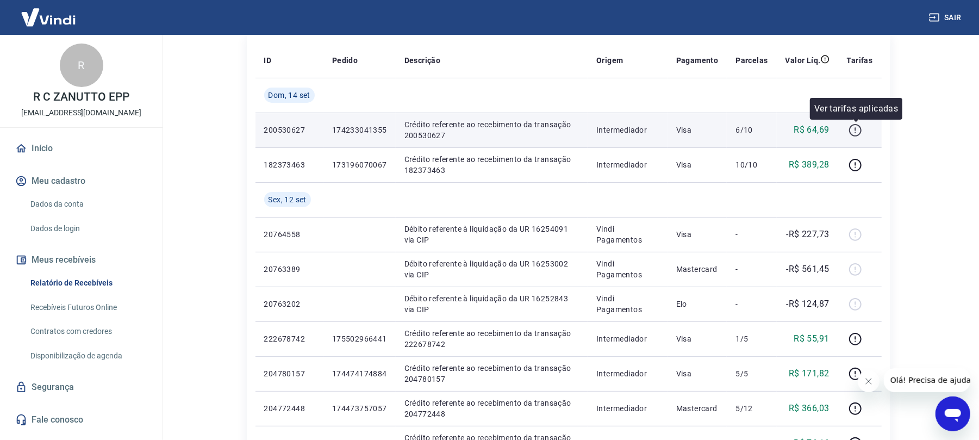
click at [850, 129] on button "button" at bounding box center [855, 129] width 17 height 17
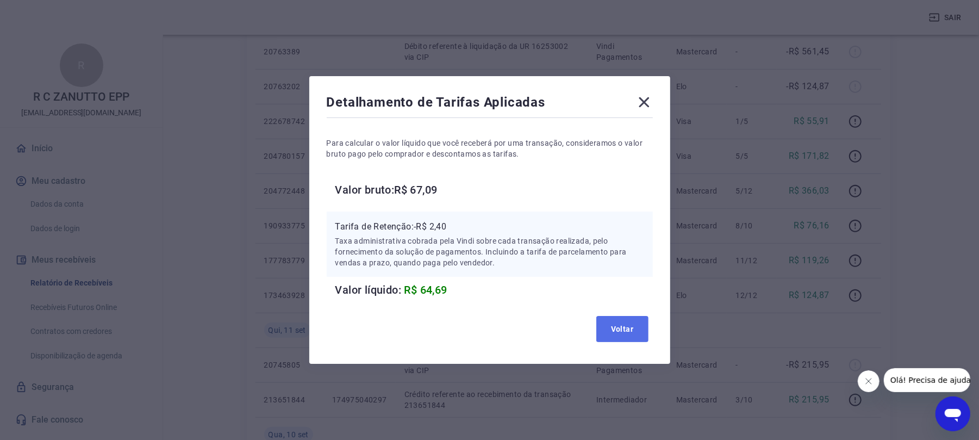
click at [609, 322] on button "Voltar" at bounding box center [622, 329] width 52 height 26
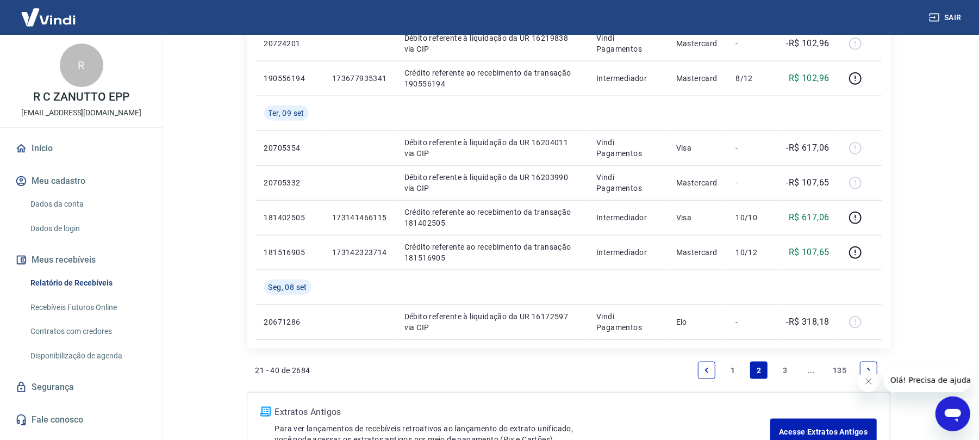
scroll to position [867, 0]
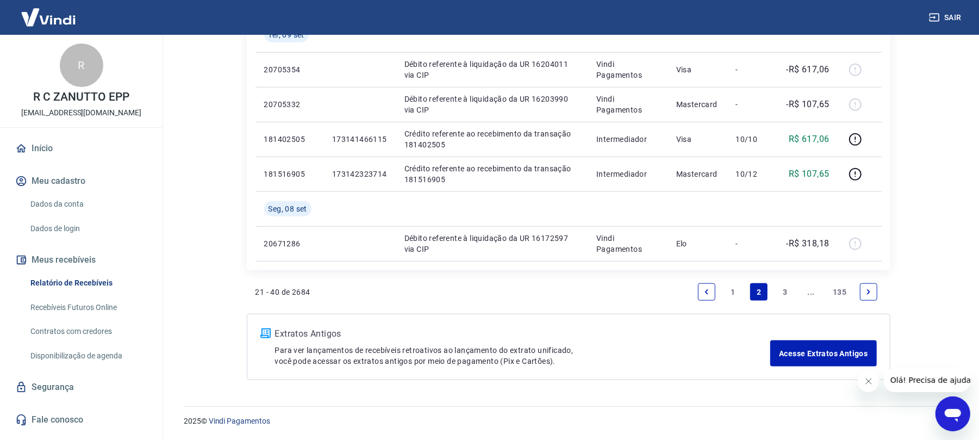
drag, startPoint x: 731, startPoint y: 288, endPoint x: 7, endPoint y: 16, distance: 773.0
click at [731, 288] on link "1" at bounding box center [732, 291] width 17 height 17
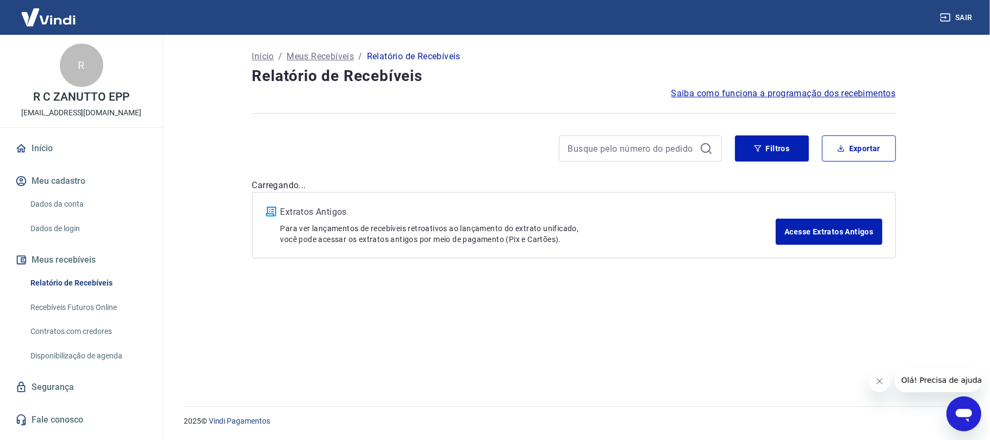
click at [886, 384] on button "Fechar mensagem da empresa" at bounding box center [879, 381] width 22 height 22
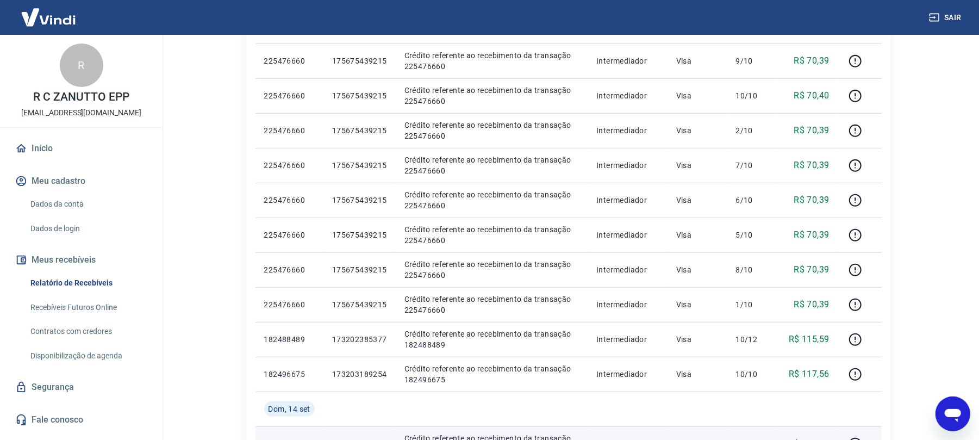
scroll to position [652, 0]
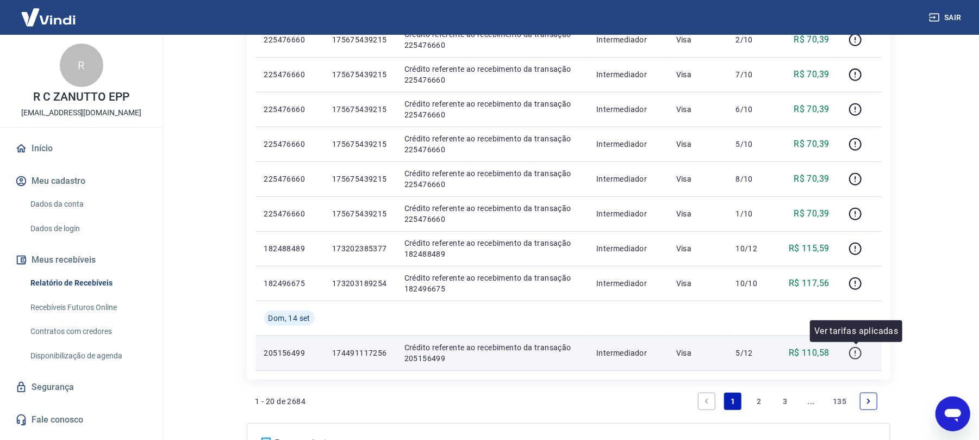
click at [860, 353] on icon "button" at bounding box center [856, 353] width 14 height 14
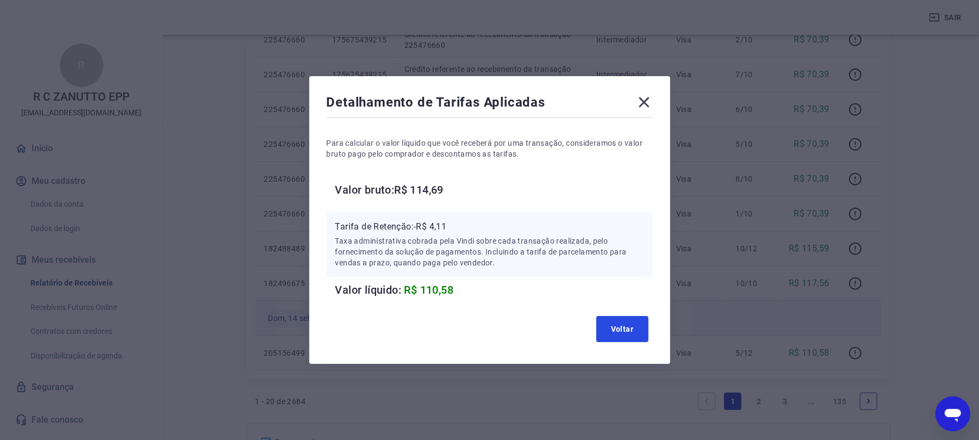
drag, startPoint x: 627, startPoint y: 333, endPoint x: 766, endPoint y: 310, distance: 140.6
click at [637, 331] on button "Voltar" at bounding box center [622, 329] width 52 height 26
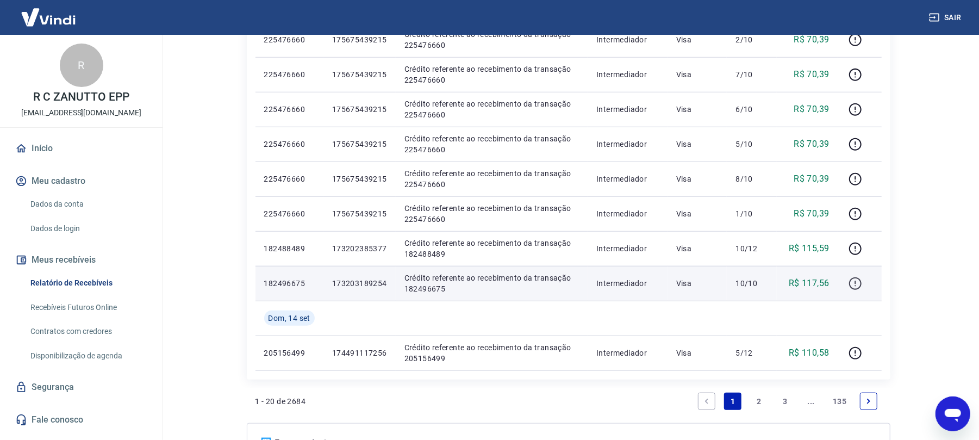
click at [860, 285] on icon "button" at bounding box center [856, 284] width 14 height 14
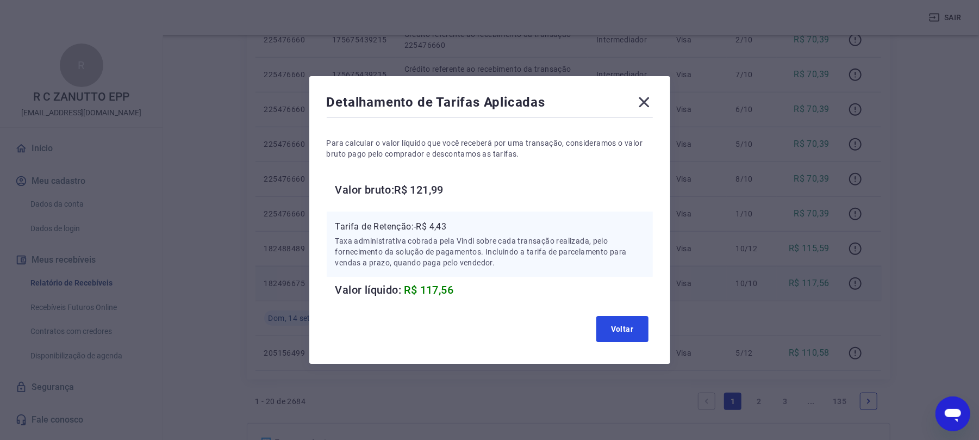
drag, startPoint x: 631, startPoint y: 335, endPoint x: 744, endPoint y: 297, distance: 118.8
click at [636, 333] on button "Voltar" at bounding box center [622, 329] width 52 height 26
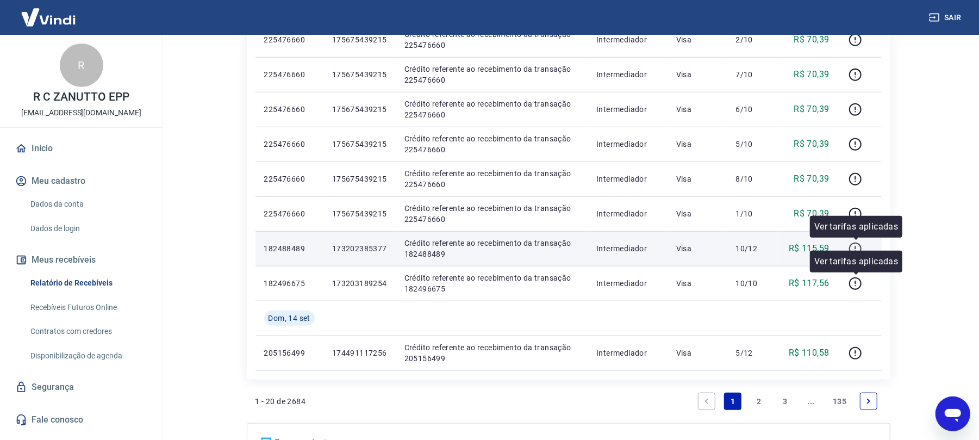
drag, startPoint x: 850, startPoint y: 281, endPoint x: 854, endPoint y: 246, distance: 34.9
click at [855, 246] on icon "button" at bounding box center [856, 249] width 14 height 14
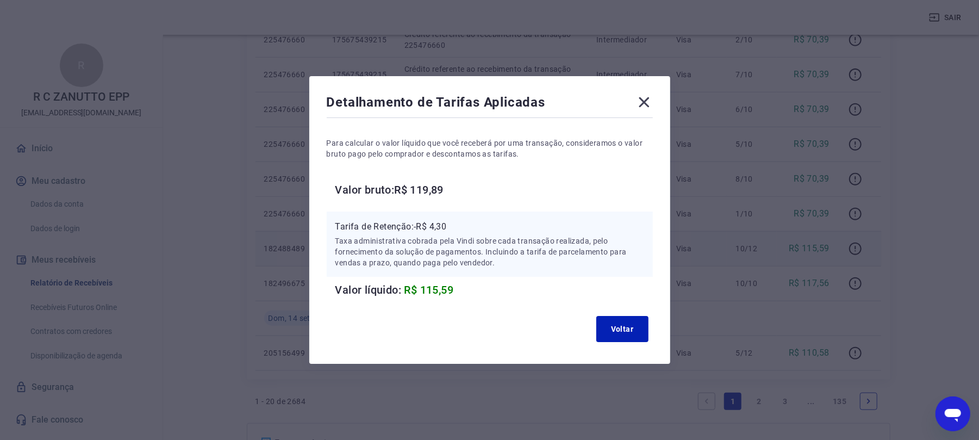
drag, startPoint x: 664, startPoint y: 337, endPoint x: 658, endPoint y: 336, distance: 6.6
click at [662, 337] on div "Detalhamento de Tarifas Aplicadas Para calcular o valor líquido que você recebe…" at bounding box center [489, 220] width 361 height 288
click at [647, 331] on button "Voltar" at bounding box center [622, 329] width 52 height 26
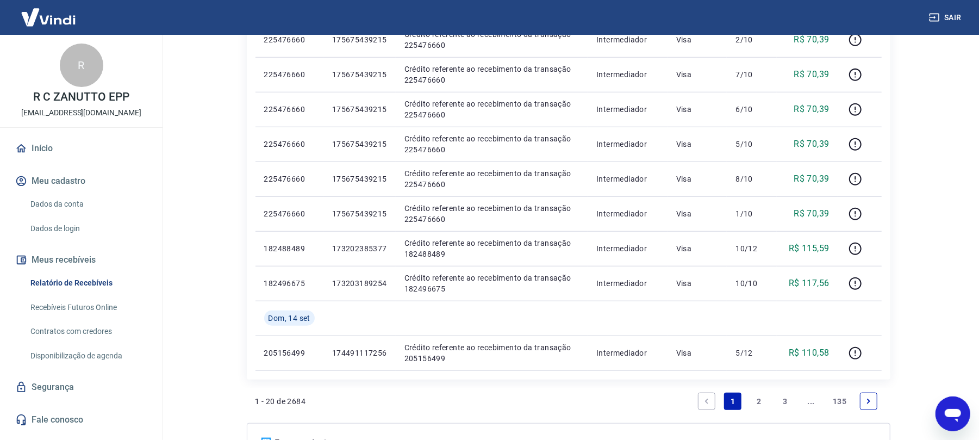
click at [953, 1] on div "Sair" at bounding box center [489, 17] width 979 height 35
drag, startPoint x: 957, startPoint y: 14, endPoint x: 929, endPoint y: 0, distance: 31.6
click at [953, 11] on button "Sair" at bounding box center [946, 18] width 39 height 20
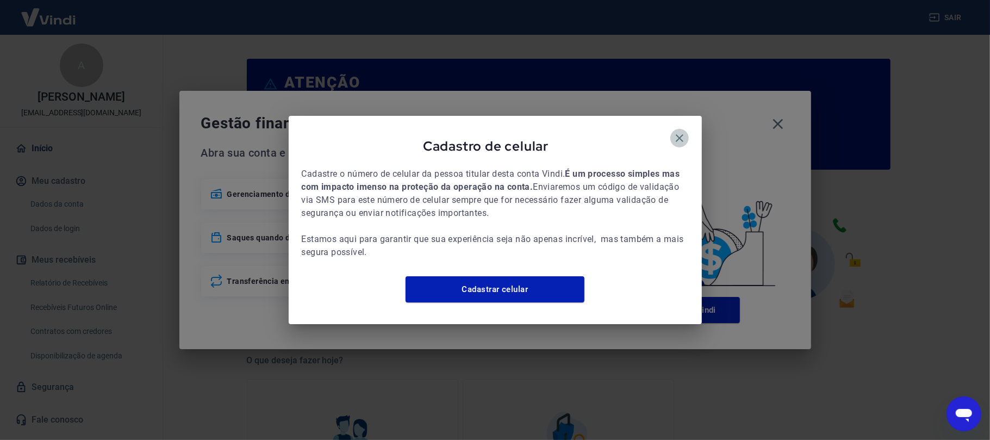
click at [683, 136] on icon "button" at bounding box center [679, 138] width 13 height 13
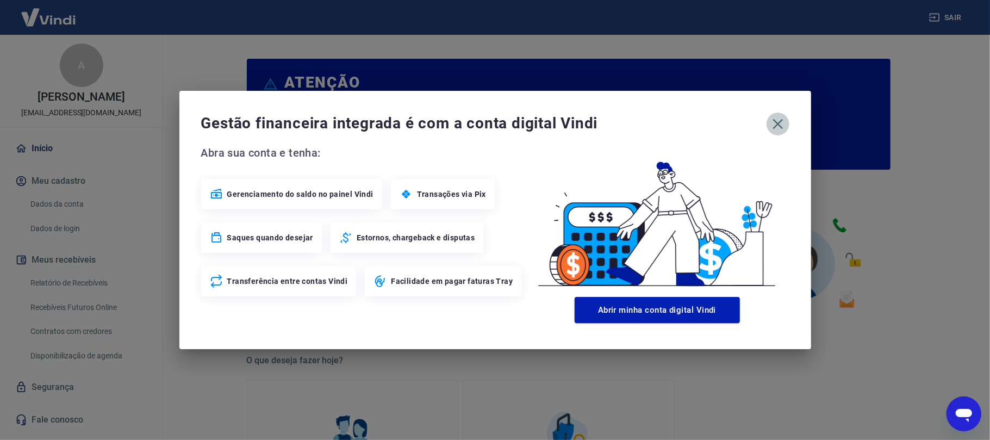
click at [771, 120] on icon "button" at bounding box center [777, 123] width 17 height 17
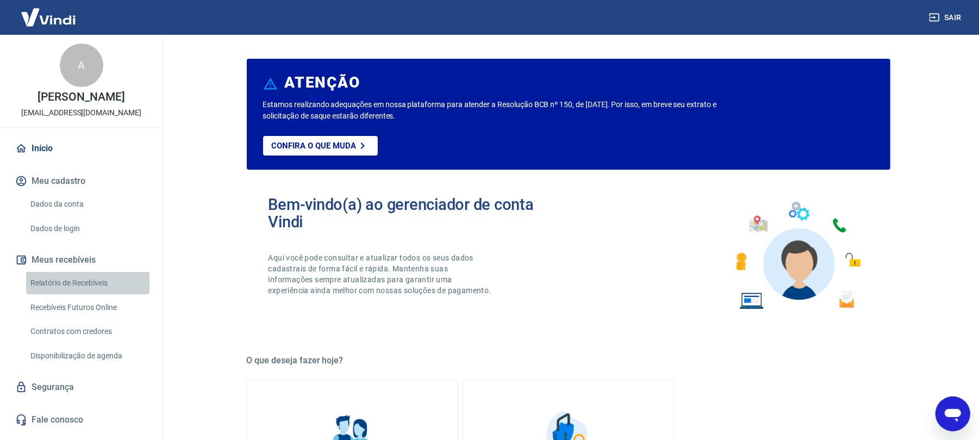
click at [125, 294] on link "Relatório de Recebíveis" at bounding box center [87, 283] width 123 height 22
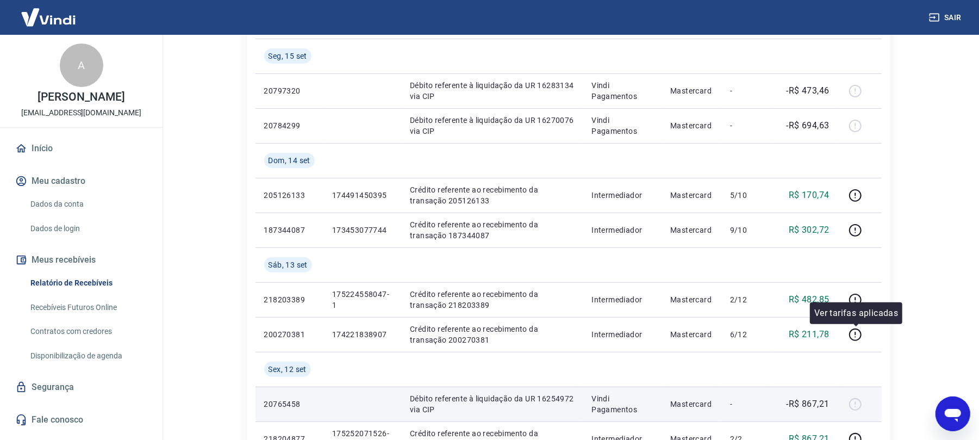
scroll to position [217, 0]
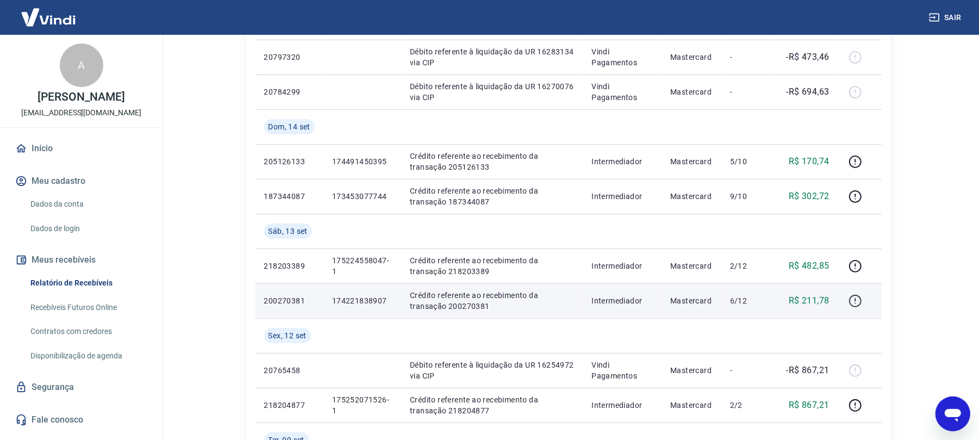
drag, startPoint x: 877, startPoint y: 291, endPoint x: 862, endPoint y: 299, distance: 17.0
click at [867, 296] on td at bounding box center [859, 300] width 43 height 35
click at [862, 299] on icon "button" at bounding box center [855, 301] width 13 height 13
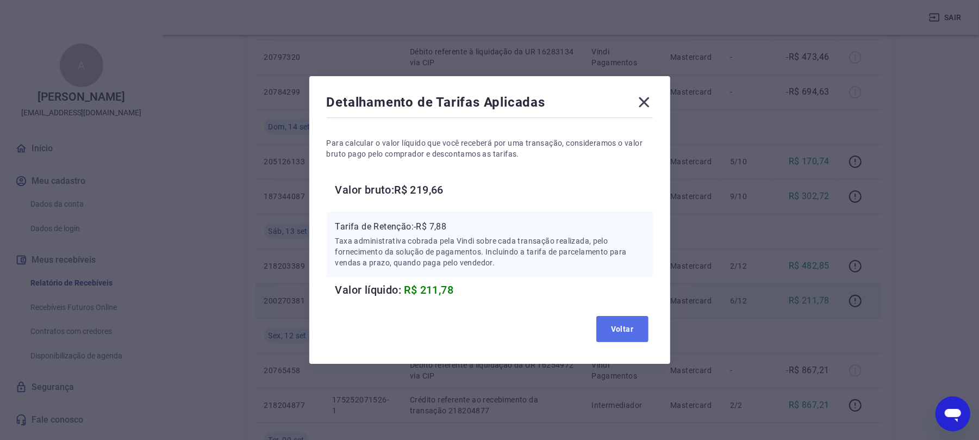
click at [636, 332] on button "Voltar" at bounding box center [622, 329] width 52 height 26
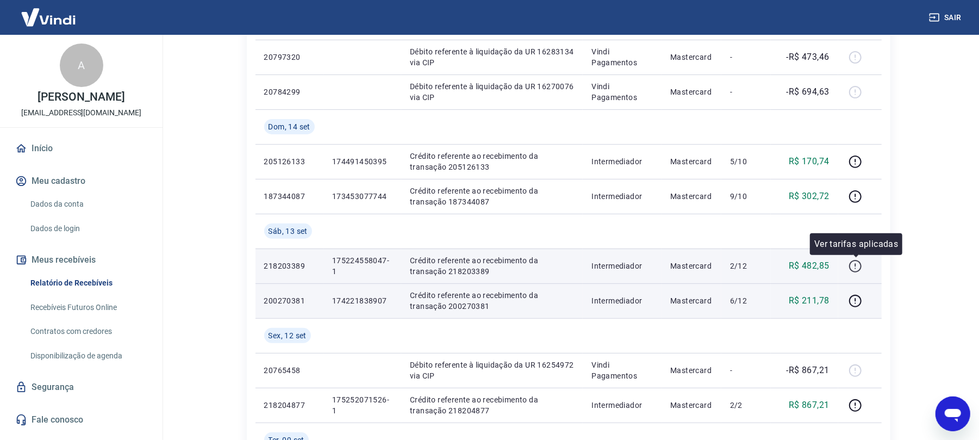
click at [856, 269] on icon "button" at bounding box center [855, 267] width 1 height 1
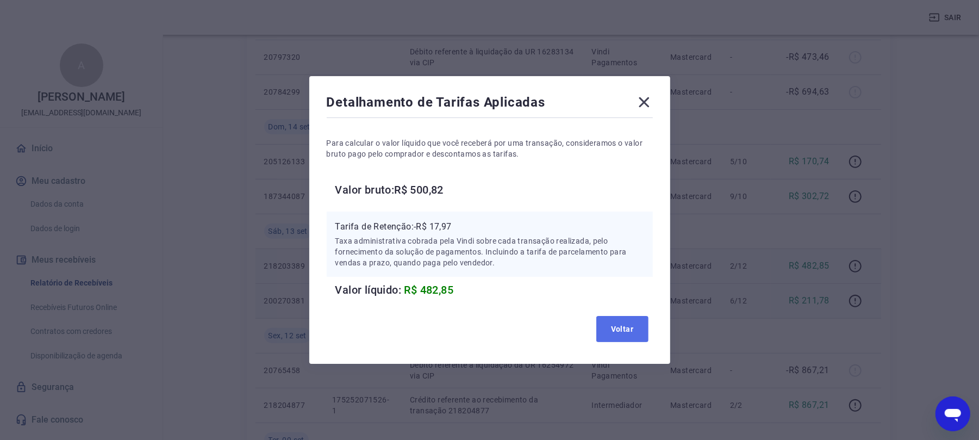
click at [644, 332] on button "Voltar" at bounding box center [622, 329] width 52 height 26
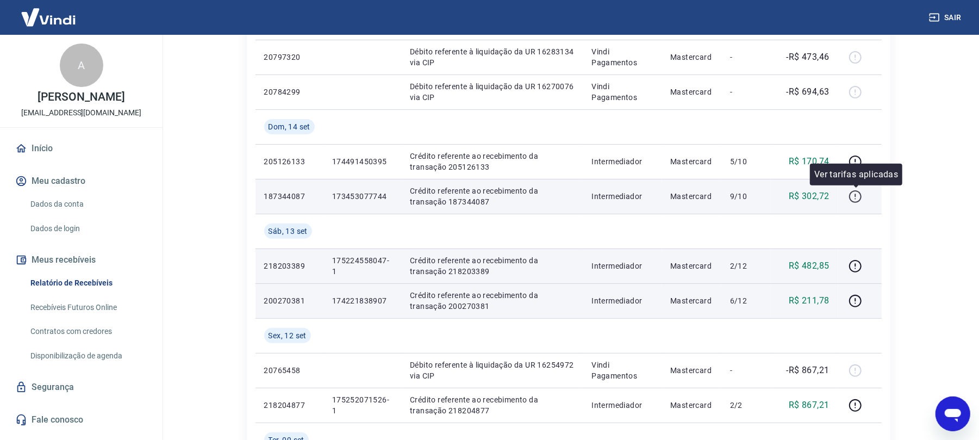
click at [862, 194] on icon "button" at bounding box center [856, 197] width 14 height 14
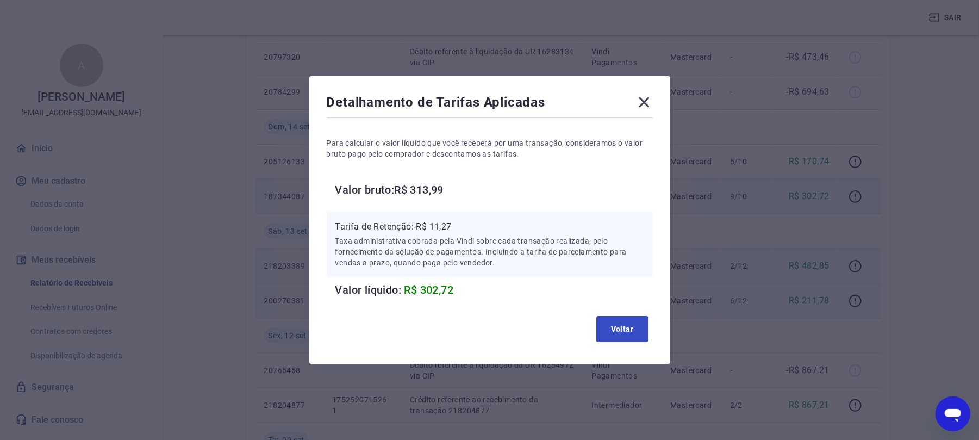
drag, startPoint x: 606, startPoint y: 312, endPoint x: 619, endPoint y: 321, distance: 16.0
click at [606, 312] on div "Voltar" at bounding box center [490, 329] width 326 height 35
drag, startPoint x: 625, startPoint y: 327, endPoint x: 775, endPoint y: 251, distance: 168.0
click at [629, 324] on button "Voltar" at bounding box center [622, 329] width 52 height 26
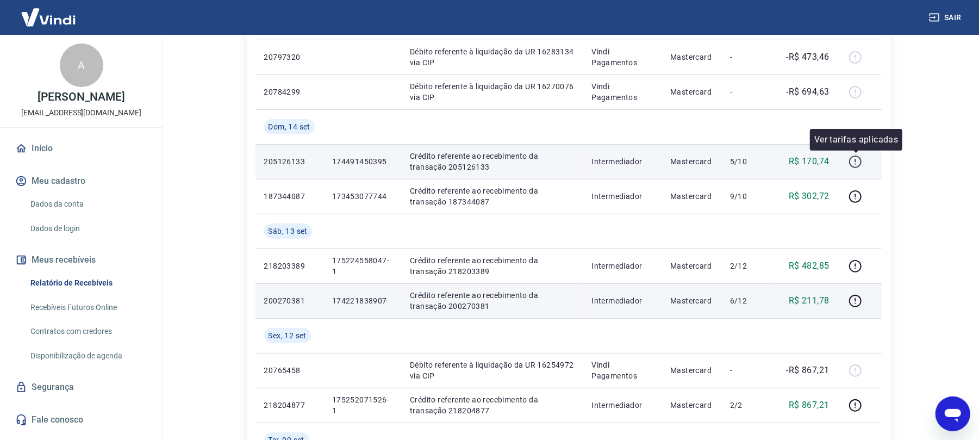
click at [861, 162] on icon "button" at bounding box center [856, 162] width 14 height 14
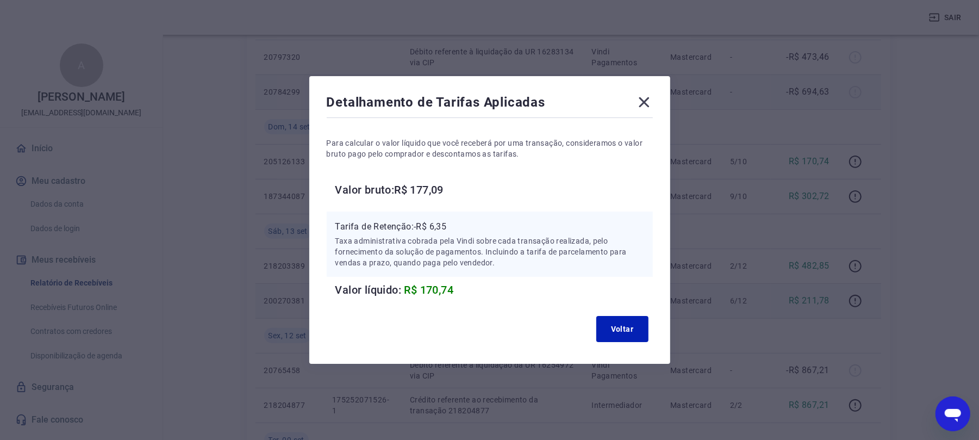
drag, startPoint x: 649, startPoint y: 94, endPoint x: 780, endPoint y: 79, distance: 131.8
click at [652, 94] on icon at bounding box center [644, 102] width 17 height 17
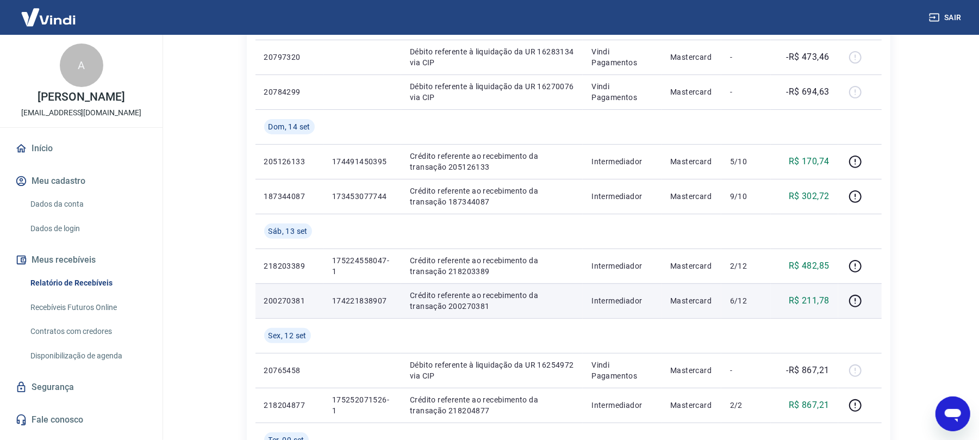
click at [946, 22] on button "Sair" at bounding box center [946, 18] width 39 height 20
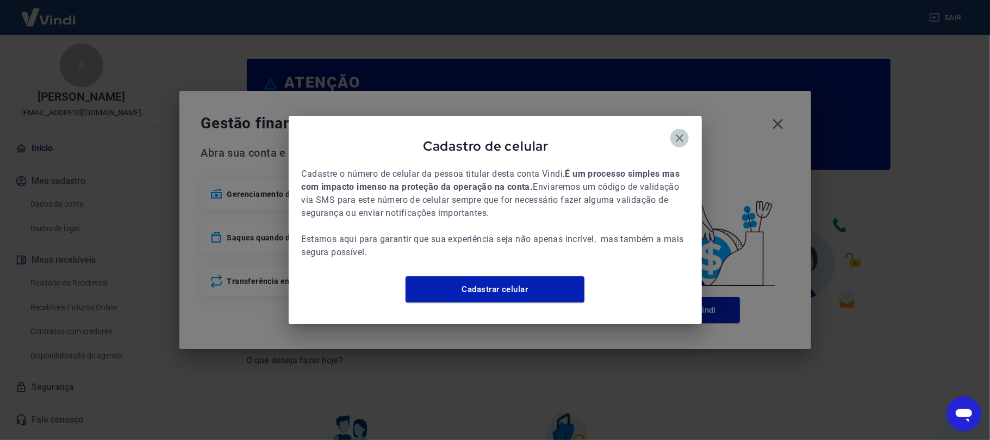
click at [677, 132] on icon "button" at bounding box center [679, 138] width 13 height 13
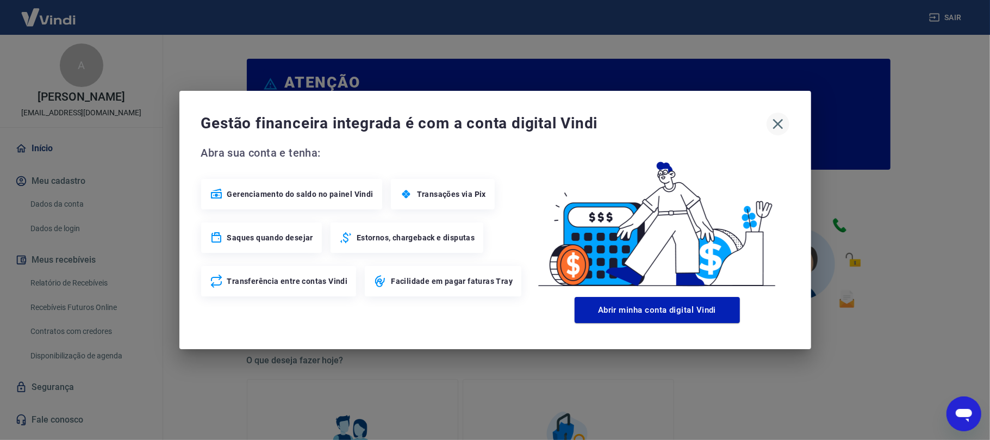
click at [774, 125] on icon "button" at bounding box center [777, 123] width 17 height 17
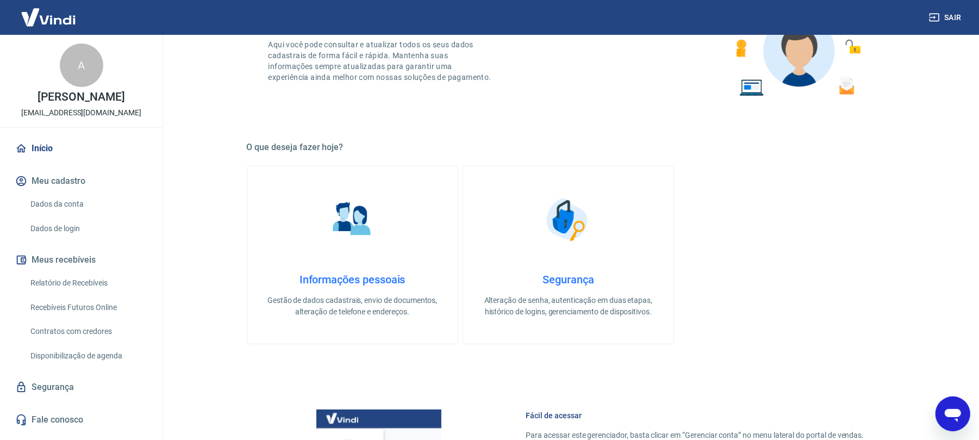
scroll to position [217, 0]
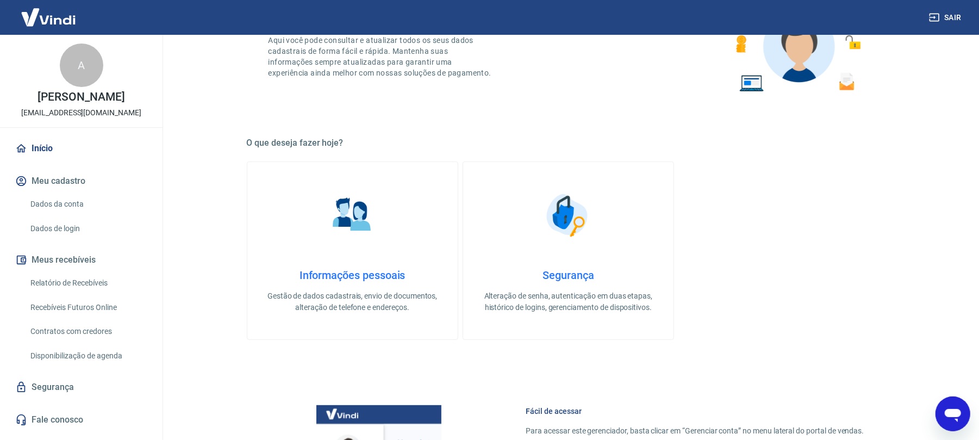
click at [127, 275] on div "Início Meu cadastro Dados da conta Dados de login Meus recebíveis Relatório de …" at bounding box center [81, 283] width 163 height 295
click at [127, 275] on link "Relatório de Recebíveis" at bounding box center [87, 283] width 123 height 22
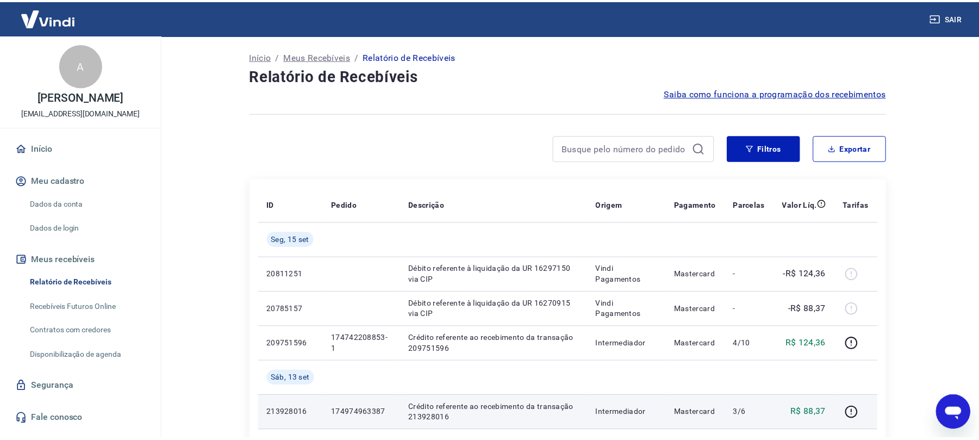
scroll to position [72, 0]
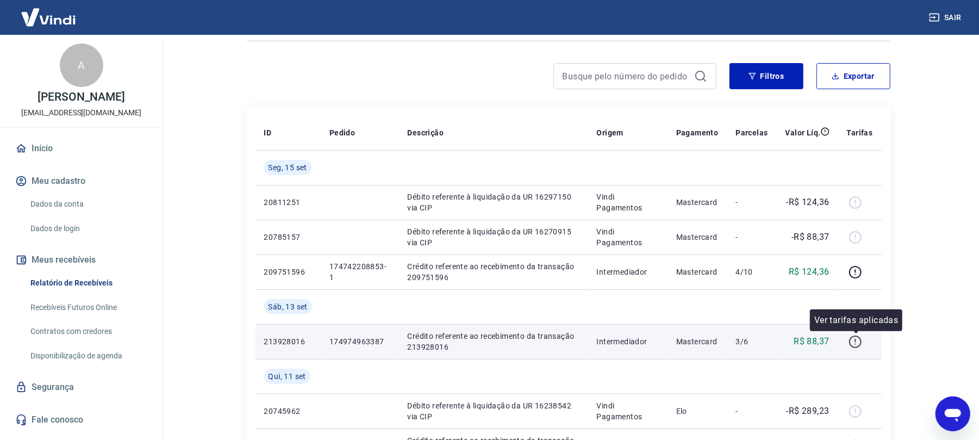
click at [855, 346] on icon "button" at bounding box center [856, 342] width 14 height 14
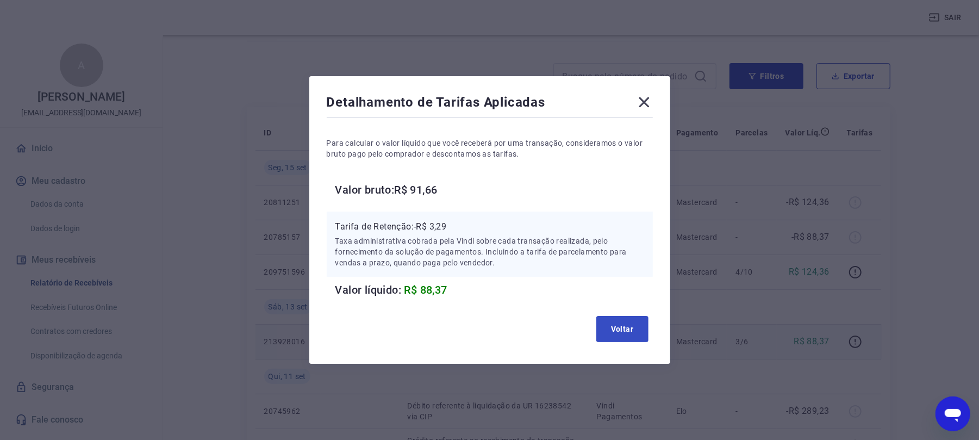
drag, startPoint x: 598, startPoint y: 353, endPoint x: 625, endPoint y: 328, distance: 36.5
click at [612, 341] on div "Detalhamento de Tarifas Aplicadas Para calcular o valor líquido que você recebe…" at bounding box center [489, 220] width 979 height 440
drag, startPoint x: 625, startPoint y: 327, endPoint x: 689, endPoint y: 316, distance: 65.1
click at [627, 326] on button "Voltar" at bounding box center [622, 329] width 52 height 26
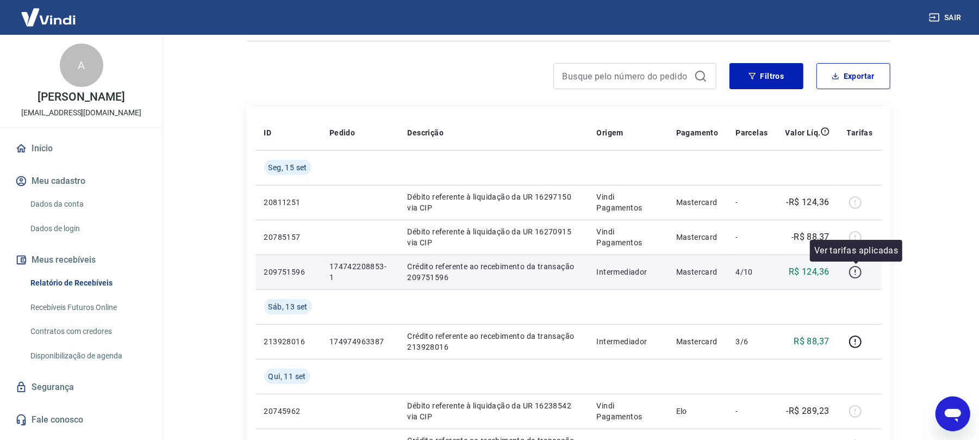
click at [857, 271] on icon "button" at bounding box center [856, 272] width 14 height 14
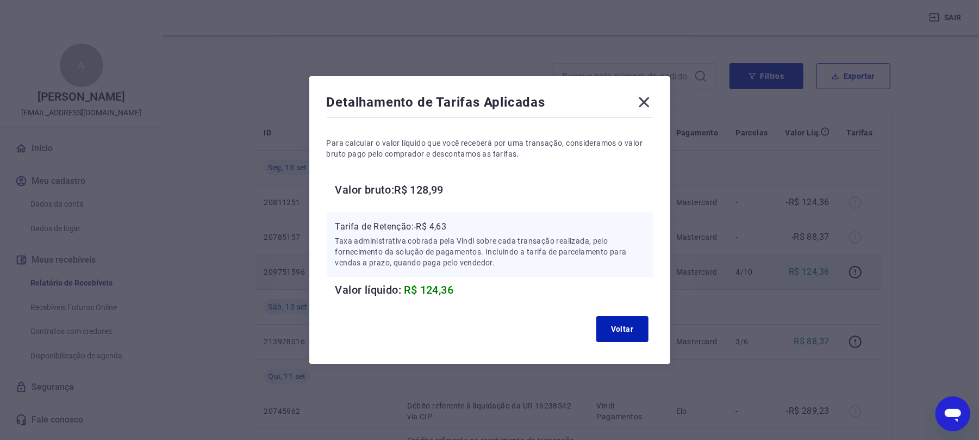
click at [642, 113] on div "Detalhamento de Tarifas Aplicadas" at bounding box center [490, 105] width 326 height 22
drag, startPoint x: 650, startPoint y: 103, endPoint x: 666, endPoint y: 98, distance: 16.5
click at [651, 103] on icon at bounding box center [644, 102] width 17 height 17
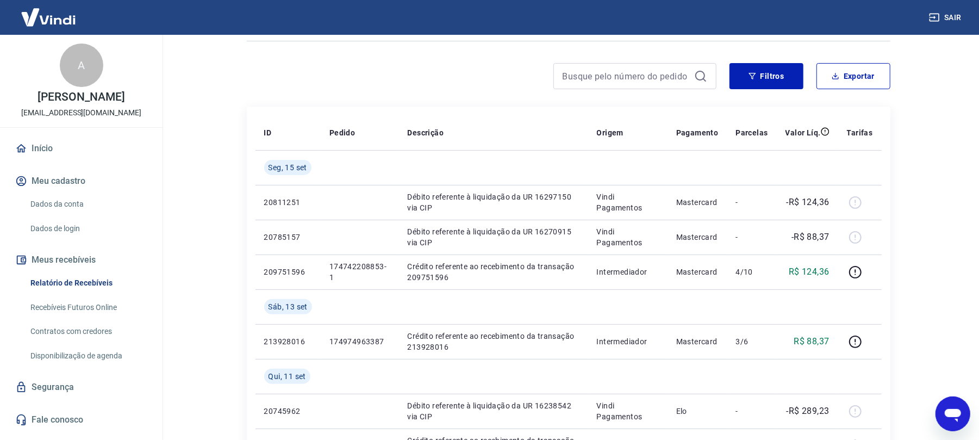
click at [953, 5] on div "Sair" at bounding box center [489, 17] width 979 height 35
drag, startPoint x: 957, startPoint y: 21, endPoint x: 916, endPoint y: 12, distance: 41.7
click at [957, 20] on button "Sair" at bounding box center [946, 18] width 39 height 20
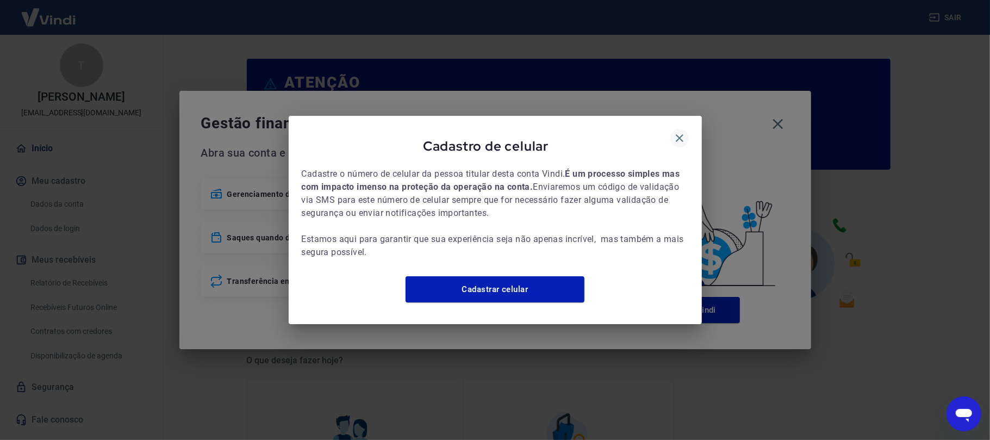
drag, startPoint x: 659, startPoint y: 137, endPoint x: 675, endPoint y: 133, distance: 16.7
click at [673, 133] on div "Cadastro de celular" at bounding box center [495, 148] width 387 height 39
drag, startPoint x: 677, startPoint y: 134, endPoint x: 700, endPoint y: 129, distance: 23.9
click at [677, 134] on icon "button" at bounding box center [679, 138] width 13 height 13
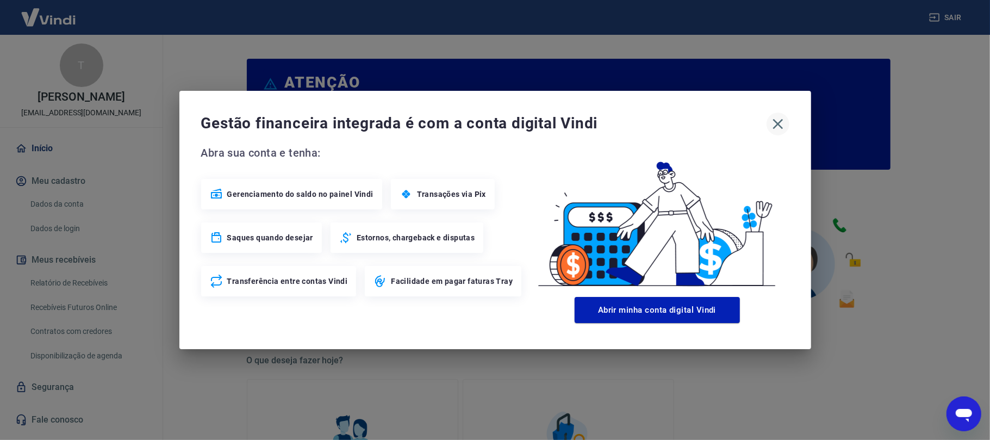
click at [773, 126] on icon "button" at bounding box center [777, 123] width 17 height 17
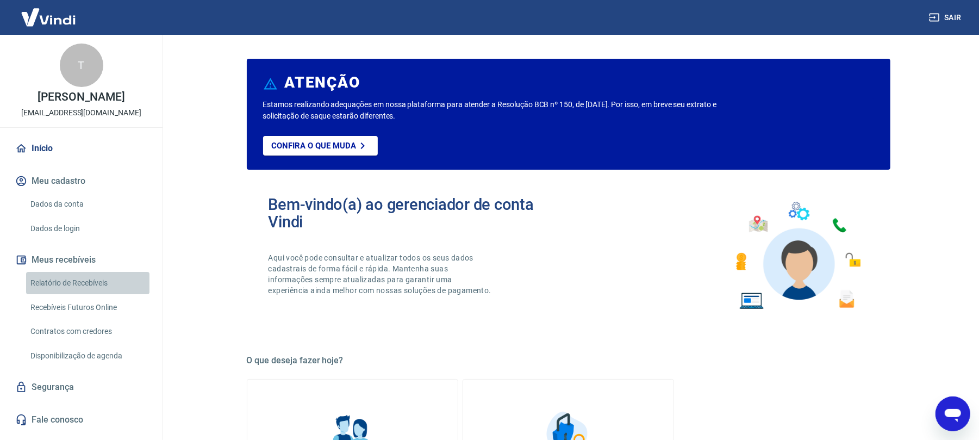
click at [101, 286] on link "Relatório de Recebíveis" at bounding box center [87, 283] width 123 height 22
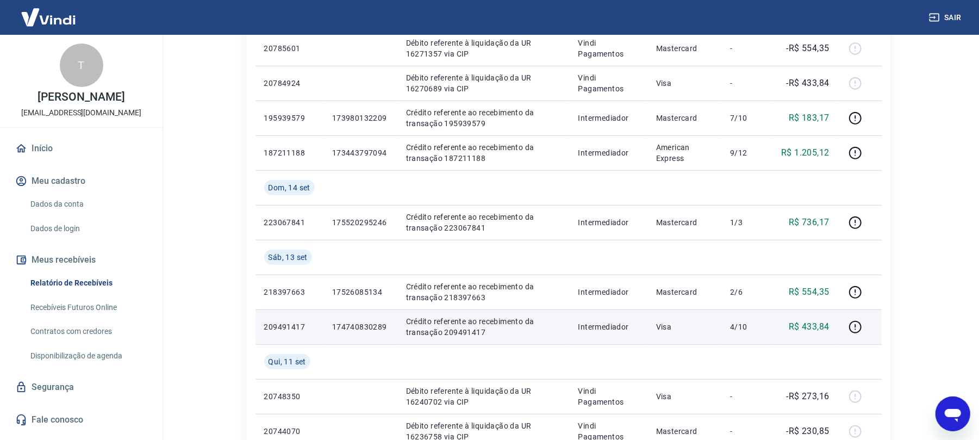
scroll to position [362, 0]
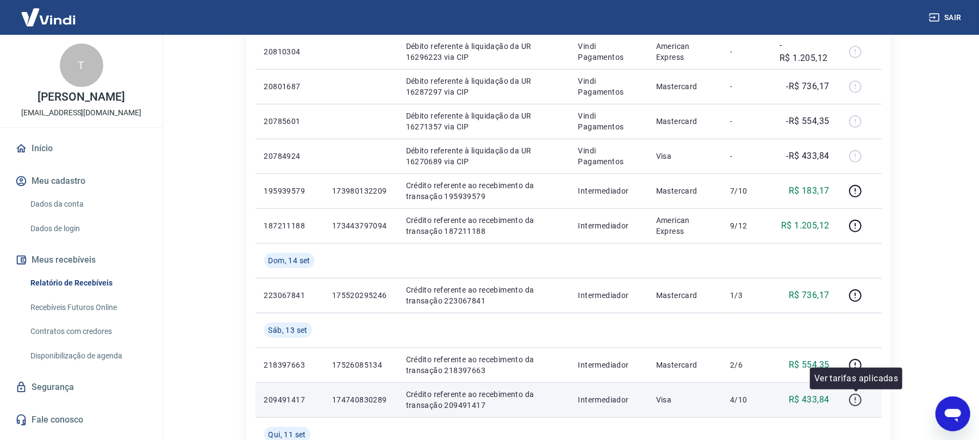
click at [858, 401] on icon "button" at bounding box center [856, 400] width 14 height 14
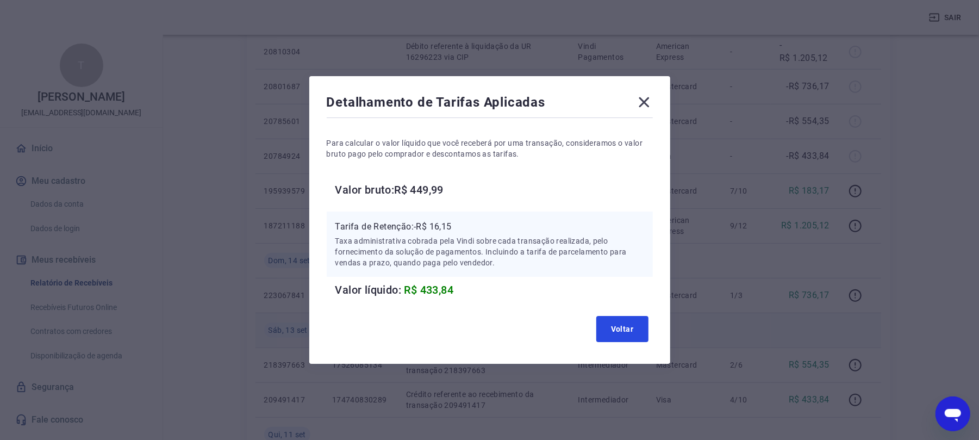
drag, startPoint x: 603, startPoint y: 320, endPoint x: 682, endPoint y: 320, distance: 78.3
click at [611, 320] on button "Voltar" at bounding box center [622, 329] width 52 height 26
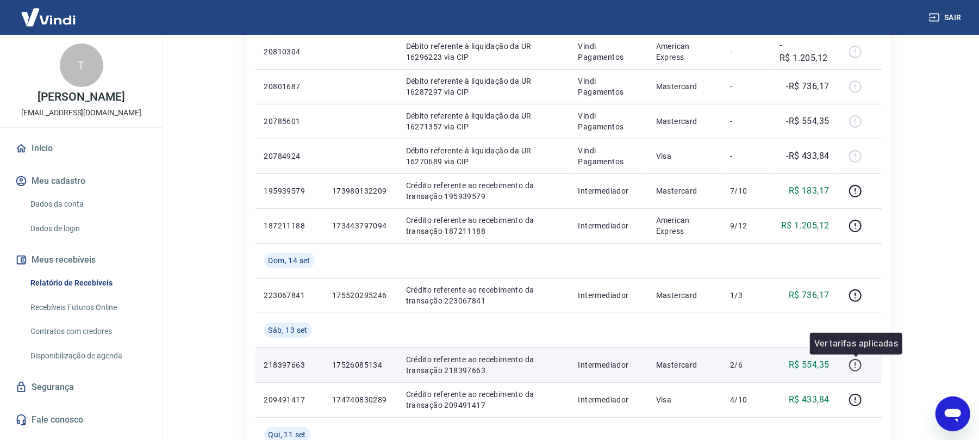
click at [859, 366] on icon "button" at bounding box center [856, 365] width 14 height 14
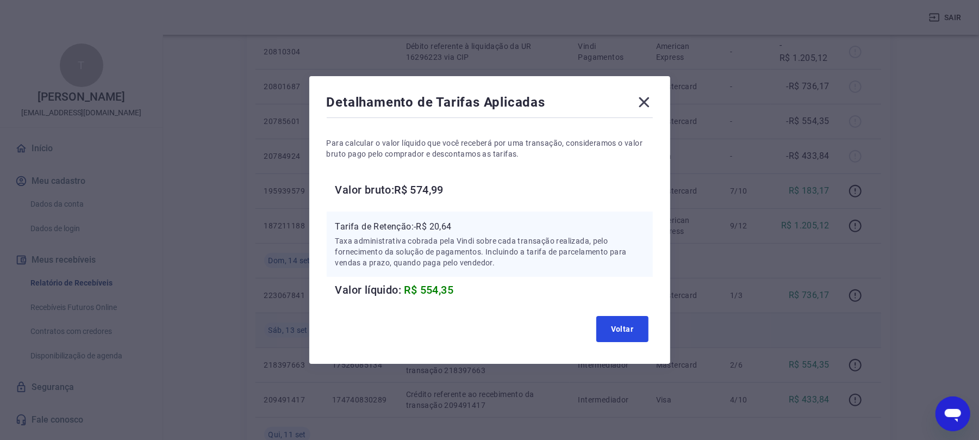
drag, startPoint x: 625, startPoint y: 333, endPoint x: 629, endPoint y: 326, distance: 8.0
click at [625, 332] on button "Voltar" at bounding box center [622, 329] width 52 height 26
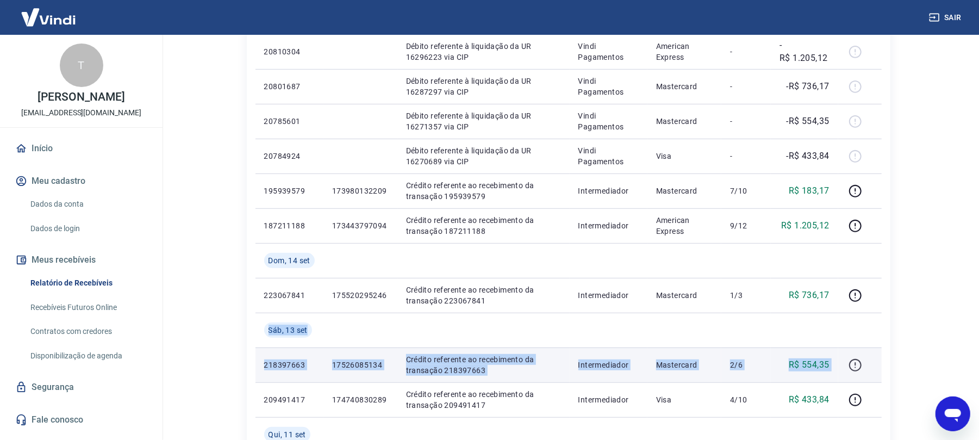
drag, startPoint x: 849, startPoint y: 306, endPoint x: 860, endPoint y: 370, distance: 65.6
click at [857, 366] on tbody "[DATE] 20829773 Débito referente à liquidação da UR 16312521 via CIP Vindi Paga…" at bounding box center [569, 312] width 626 height 905
click at [860, 370] on icon "button" at bounding box center [856, 365] width 14 height 14
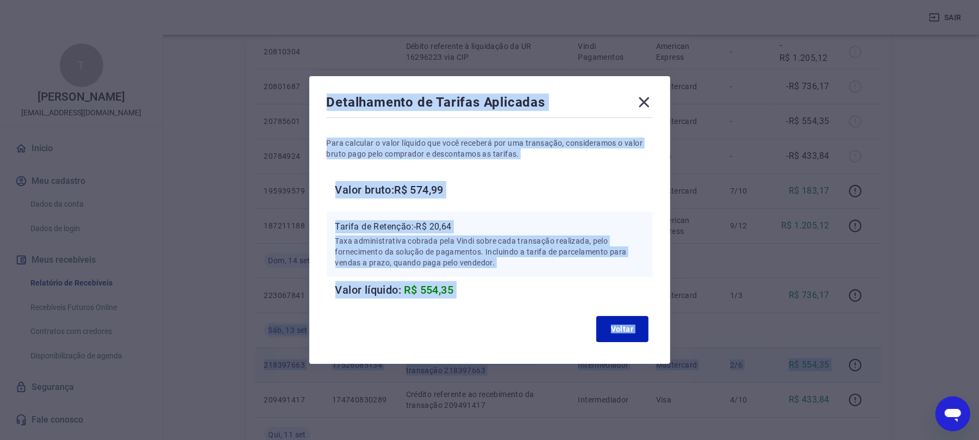
click at [640, 344] on div "Voltar" at bounding box center [490, 329] width 326 height 35
click at [640, 324] on button "Voltar" at bounding box center [622, 329] width 52 height 26
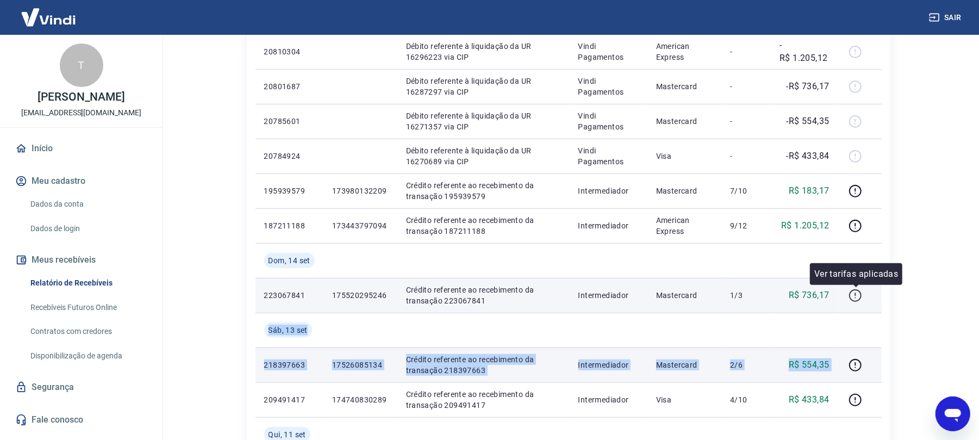
click at [853, 294] on button "button" at bounding box center [855, 295] width 17 height 17
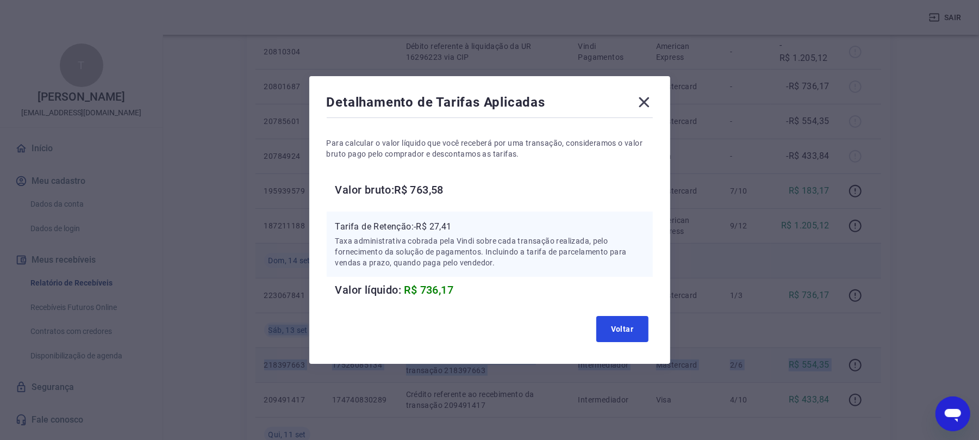
drag, startPoint x: 622, startPoint y: 336, endPoint x: 816, endPoint y: 244, distance: 214.7
click at [625, 331] on button "Voltar" at bounding box center [622, 329] width 52 height 26
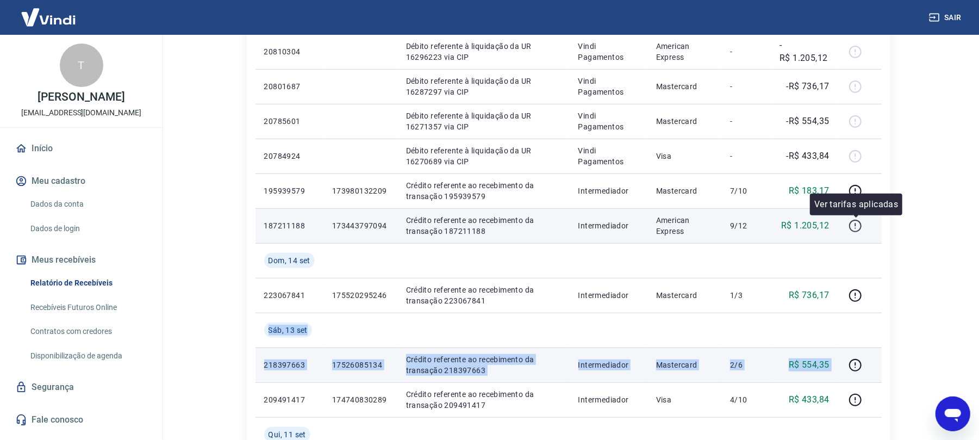
click at [855, 223] on icon "button" at bounding box center [856, 226] width 14 height 14
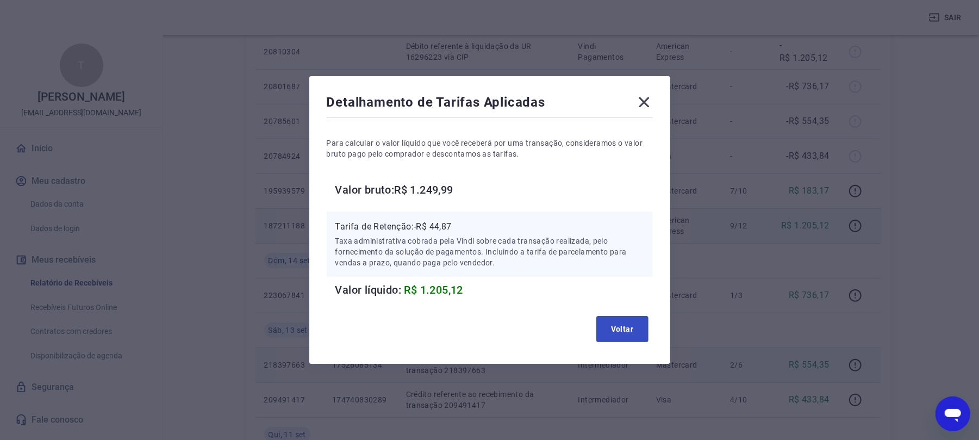
drag, startPoint x: 593, startPoint y: 362, endPoint x: 603, endPoint y: 341, distance: 22.6
click at [598, 350] on div "Detalhamento de Tarifas Aplicadas Para calcular o valor líquido que você recebe…" at bounding box center [489, 220] width 361 height 288
click at [637, 316] on button "Voltar" at bounding box center [622, 329] width 52 height 26
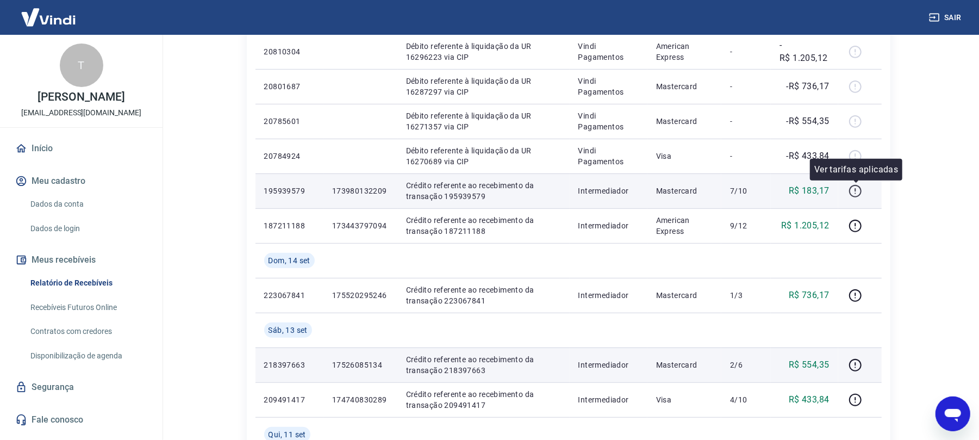
click at [855, 191] on icon "button" at bounding box center [856, 191] width 14 height 14
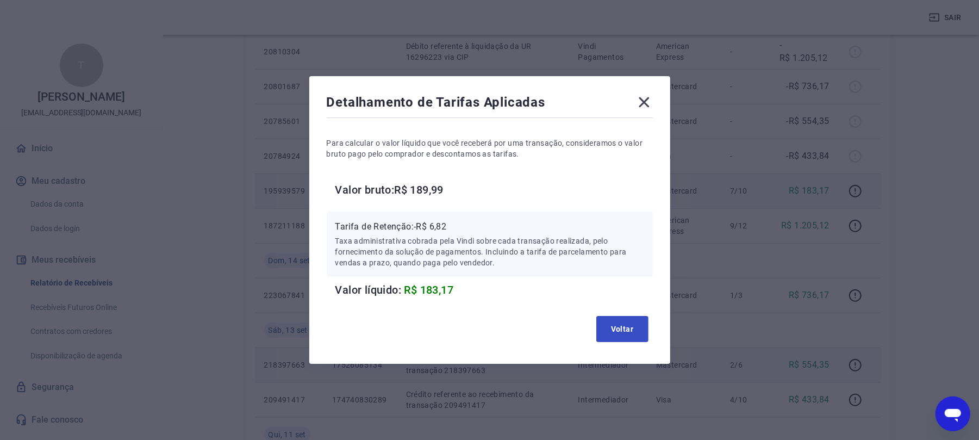
drag, startPoint x: 612, startPoint y: 342, endPoint x: 623, endPoint y: 329, distance: 17.3
click at [614, 335] on div "Voltar" at bounding box center [490, 329] width 326 height 35
drag, startPoint x: 594, startPoint y: 321, endPoint x: 618, endPoint y: 319, distance: 24.6
click at [602, 318] on div "Voltar" at bounding box center [490, 329] width 326 height 35
drag, startPoint x: 633, startPoint y: 327, endPoint x: 654, endPoint y: 320, distance: 21.3
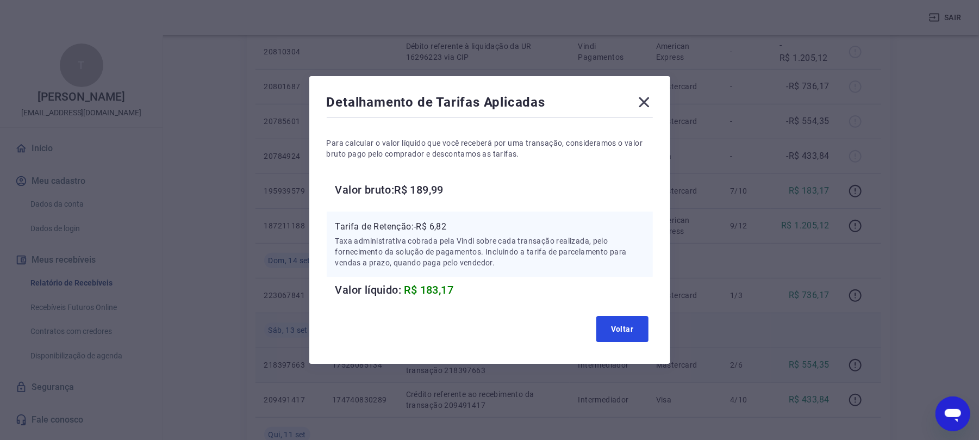
click at [636, 326] on button "Voltar" at bounding box center [622, 329] width 52 height 26
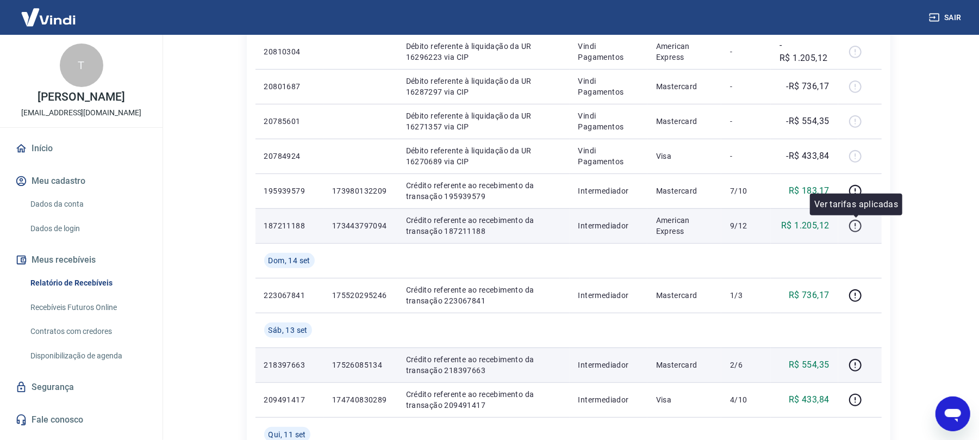
click at [855, 229] on icon "button" at bounding box center [856, 226] width 14 height 14
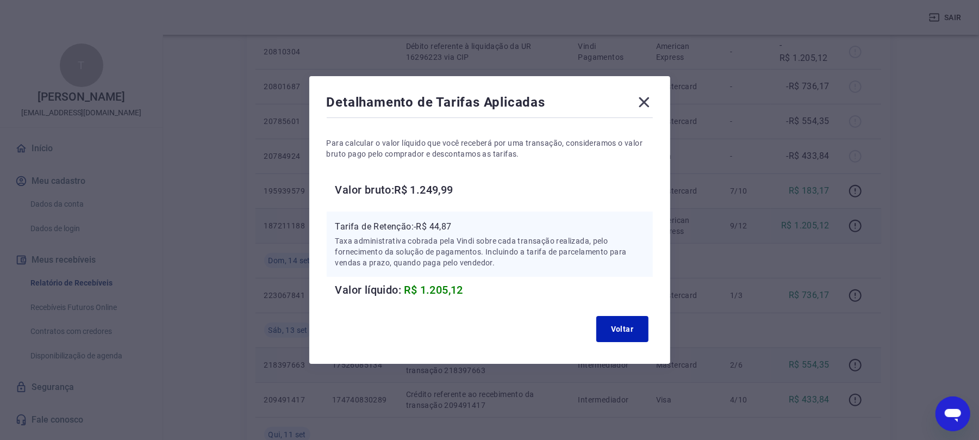
click at [662, 139] on div "Detalhamento de Tarifas Aplicadas Para calcular o valor líquido que você recebe…" at bounding box center [489, 220] width 361 height 288
drag, startPoint x: 615, startPoint y: 333, endPoint x: 509, endPoint y: 120, distance: 238.0
click at [615, 331] on button "Voltar" at bounding box center [622, 329] width 52 height 26
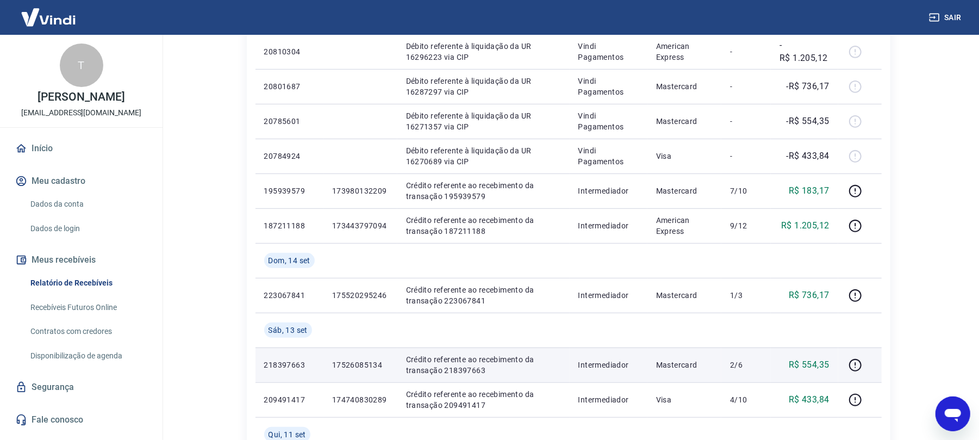
click at [929, 20] on icon "button" at bounding box center [934, 17] width 11 height 11
